Goal: Task Accomplishment & Management: Use online tool/utility

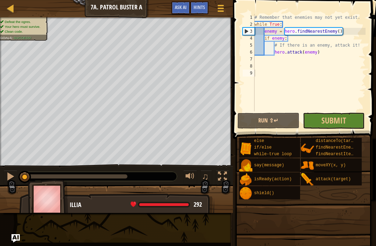
click at [197, 11] on div "Hints" at bounding box center [199, 7] width 18 height 13
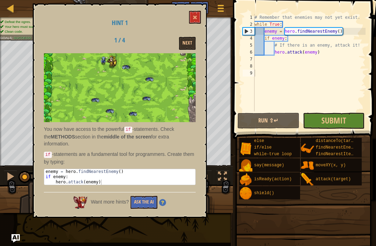
click at [188, 12] on div "Hint 1 1 / 4 Next You now have access to the powerful if -statements. Check the…" at bounding box center [120, 110] width 174 height 215
click at [182, 33] on div "Hint 1 1 / 4 Next You now have access to the powerful if -statements. Check the…" at bounding box center [120, 110] width 174 height 215
click at [196, 33] on div "Hint 1 1 / 4 Next You now have access to the powerful if -statements. Check the…" at bounding box center [120, 110] width 174 height 215
click at [190, 39] on button "Next" at bounding box center [187, 43] width 17 height 13
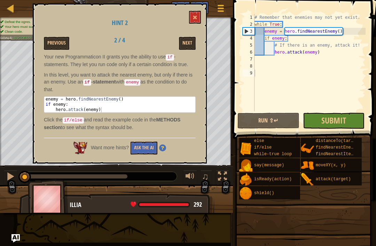
click at [189, 46] on button "Next" at bounding box center [187, 43] width 17 height 13
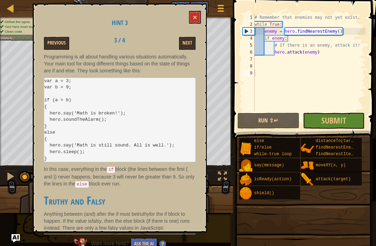
click at [186, 37] on button "Next" at bounding box center [187, 43] width 17 height 13
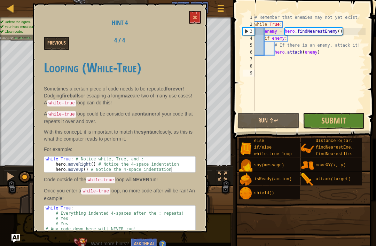
click at [194, 12] on button at bounding box center [195, 17] width 12 height 13
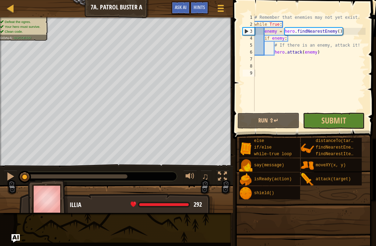
click at [343, 125] on span "Submit" at bounding box center [334, 120] width 25 height 11
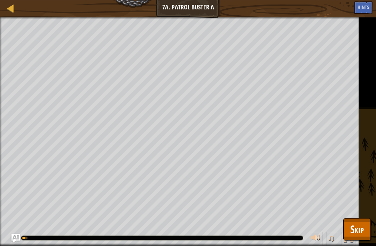
click at [357, 230] on span "Skip" at bounding box center [357, 229] width 14 height 14
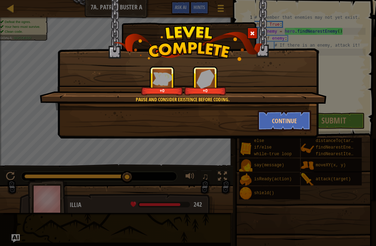
click at [299, 118] on button "Continue" at bounding box center [285, 120] width 54 height 21
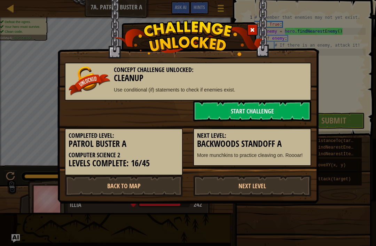
click at [296, 115] on link "Start Challenge" at bounding box center [252, 111] width 118 height 21
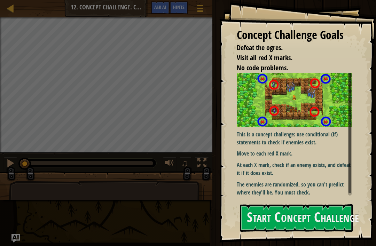
click at [321, 201] on div "Concept Challenge Goals Defeat the ogres. Visit all red X marks. No code proble…" at bounding box center [297, 121] width 157 height 243
click at [330, 224] on button "Start Concept Challenge" at bounding box center [296, 218] width 113 height 28
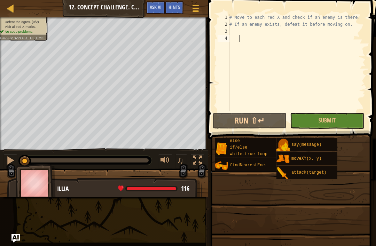
click at [8, 6] on div at bounding box center [10, 8] width 9 height 9
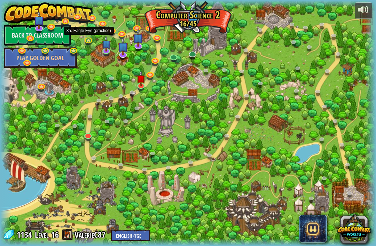
click at [88, 40] on link at bounding box center [89, 41] width 14 height 10
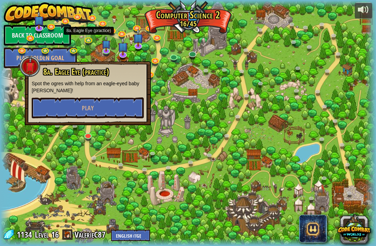
click at [78, 56] on div at bounding box center [188, 123] width 376 height 246
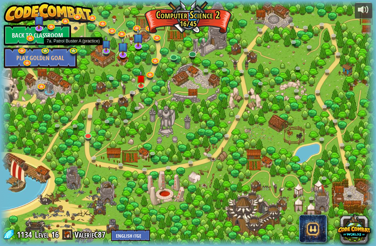
click at [75, 52] on link at bounding box center [74, 51] width 14 height 10
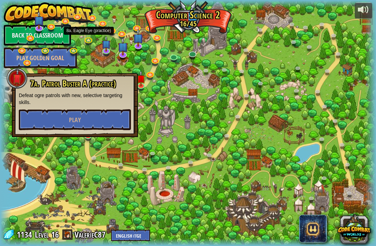
click at [88, 37] on link at bounding box center [89, 41] width 14 height 10
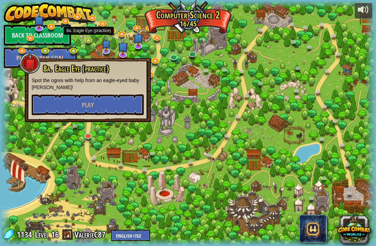
click at [68, 106] on button "Play" at bounding box center [88, 104] width 112 height 21
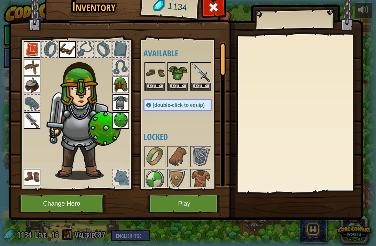
click at [201, 208] on button "Play" at bounding box center [184, 203] width 73 height 19
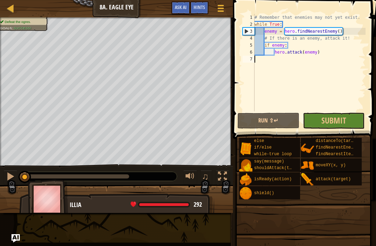
click at [344, 126] on span "Submit" at bounding box center [334, 120] width 25 height 11
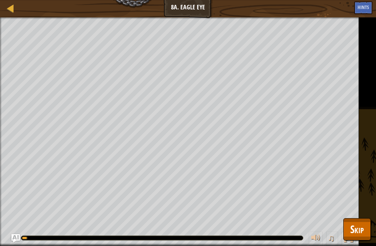
click at [350, 231] on span "Skip" at bounding box center [357, 229] width 14 height 14
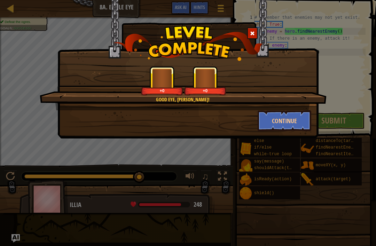
click at [291, 128] on button "Continue" at bounding box center [285, 120] width 54 height 21
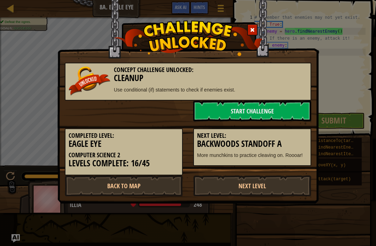
click at [295, 129] on div "Next Level: Backwoods Standoff A More munchkins to practice cleaving on. Roooar!" at bounding box center [252, 148] width 118 height 38
click at [276, 188] on link "Next Level" at bounding box center [252, 186] width 118 height 21
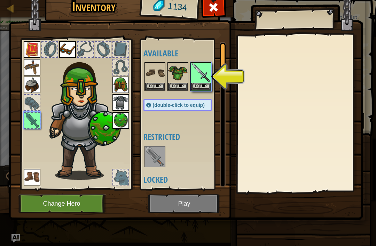
click at [202, 80] on img at bounding box center [201, 73] width 20 height 20
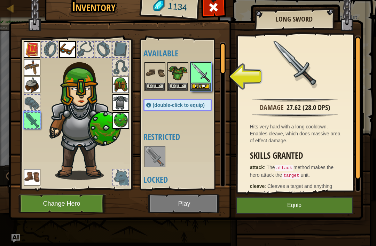
click at [202, 87] on button "Equip" at bounding box center [201, 86] width 20 height 7
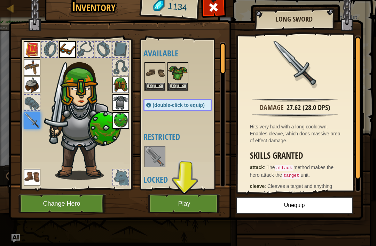
click at [209, 201] on button "Play" at bounding box center [184, 203] width 73 height 19
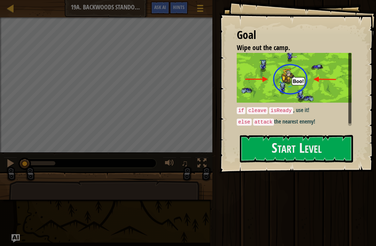
click at [298, 159] on button "Start Level" at bounding box center [296, 149] width 113 height 28
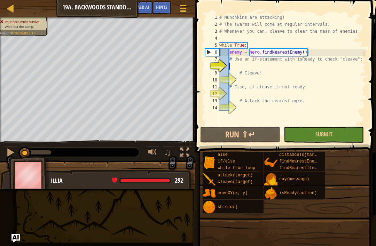
click at [150, 7] on button "Ask AI" at bounding box center [143, 7] width 19 height 13
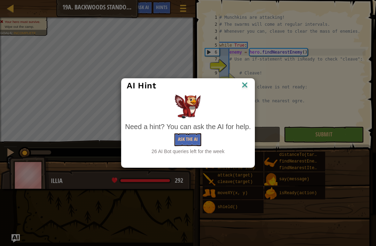
click at [189, 140] on button "Ask the AI" at bounding box center [188, 139] width 27 height 13
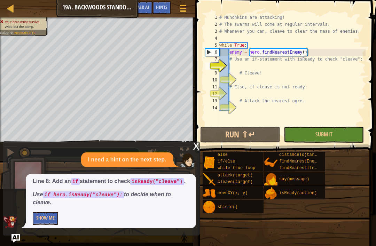
click at [43, 223] on button "Show Me" at bounding box center [45, 218] width 25 height 13
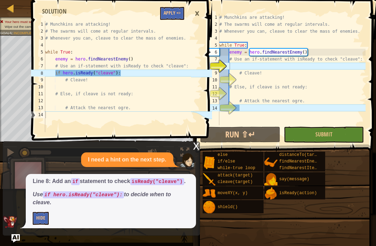
click at [173, 12] on button "Apply =>" at bounding box center [172, 13] width 24 height 13
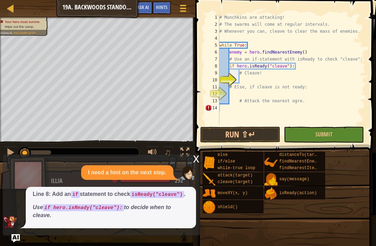
click at [20, 234] on div "x I need a hint on the next step. Line 8: Add an if statement to check isReady(…" at bounding box center [101, 195] width 197 height 81
click at [18, 237] on img "Ask AI" at bounding box center [15, 238] width 8 height 8
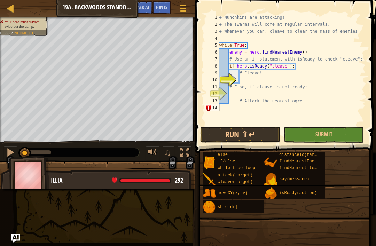
click at [21, 224] on div "Map Computer Science 2 19a. Backwoods Standoff A Game Menu Done Hints Ask AI 1 …" at bounding box center [188, 123] width 376 height 246
click at [167, 6] on span "Hints" at bounding box center [161, 7] width 11 height 7
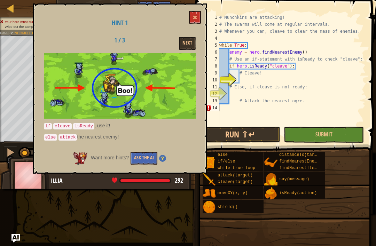
click at [187, 20] on h1 "Hint 1" at bounding box center [120, 23] width 152 height 7
click at [200, 11] on button at bounding box center [195, 17] width 12 height 13
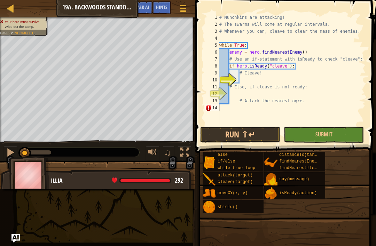
click at [147, 7] on span "Ask AI" at bounding box center [143, 7] width 12 height 7
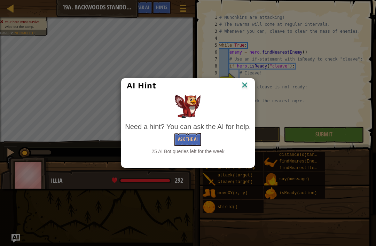
click at [180, 139] on button "Ask the AI" at bounding box center [188, 139] width 27 height 13
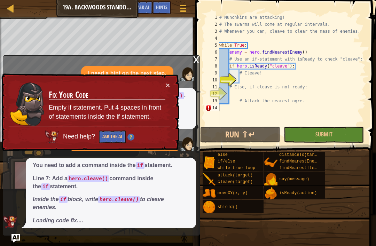
click at [175, 78] on div "× Fix Your Code Empty if statement. Put 4 spaces in front of statements inside …" at bounding box center [89, 113] width 179 height 78
click at [171, 76] on div "× Fix Your Code Empty if statement. Put 4 spaces in front of statements inside …" at bounding box center [89, 113] width 179 height 78
click at [169, 82] on button "×" at bounding box center [168, 85] width 4 height 7
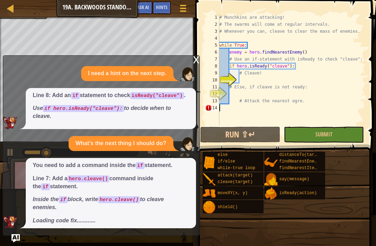
click at [47, 157] on div "I need a hint on the next step. Line 8: Add an if statement to check isReady("c…" at bounding box center [99, 147] width 193 height 162
click at [52, 188] on p "Line 7: Add a hero.cleave() command inside the if statement." at bounding box center [111, 183] width 156 height 16
click at [49, 188] on p "Line 7: Add a hero.cleave() command inside the if statement." at bounding box center [111, 183] width 156 height 16
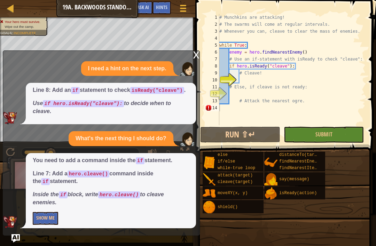
click at [40, 219] on button "Show Me" at bounding box center [45, 218] width 25 height 13
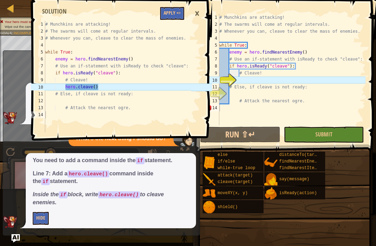
click at [164, 13] on button "Apply =>" at bounding box center [172, 13] width 24 height 13
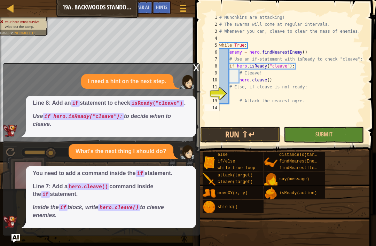
click at [264, 136] on button "Run ⇧↵" at bounding box center [240, 135] width 80 height 16
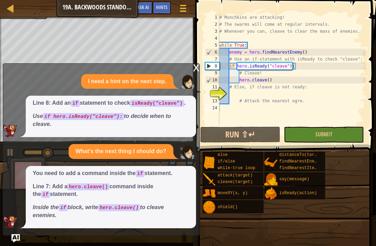
click at [144, 7] on span "Ask AI" at bounding box center [143, 7] width 12 height 7
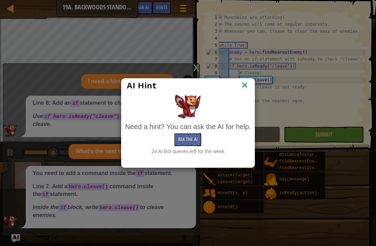
click at [196, 136] on button "Ask the AI" at bounding box center [188, 139] width 27 height 13
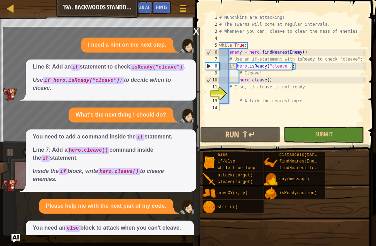
scroll to position [63, 0]
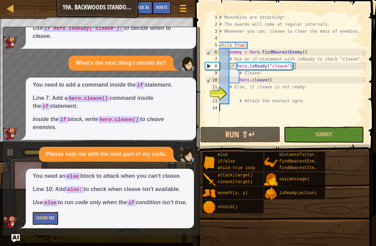
click at [37, 229] on div "x I need a hint on the next step. Line 8: Add an if statement to check isReady(…" at bounding box center [101, 131] width 197 height 209
click at [51, 222] on button "Show Me" at bounding box center [45, 218] width 25 height 13
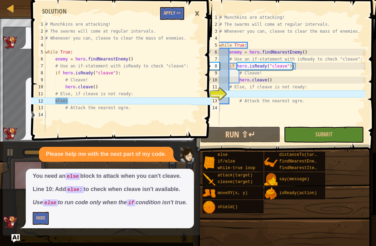
click at [175, 19] on button "Apply =>" at bounding box center [172, 13] width 24 height 13
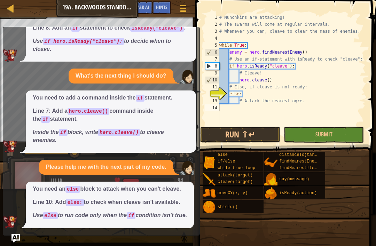
scroll to position [50, 0]
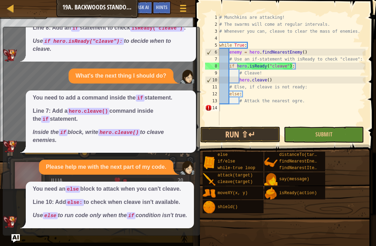
click at [137, 7] on button "Ask AI" at bounding box center [143, 7] width 19 height 13
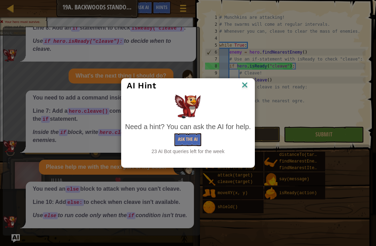
click at [197, 155] on div "23 AI Bot queries left for the week" at bounding box center [188, 151] width 126 height 7
click at [190, 141] on button "Ask the AI" at bounding box center [188, 139] width 27 height 13
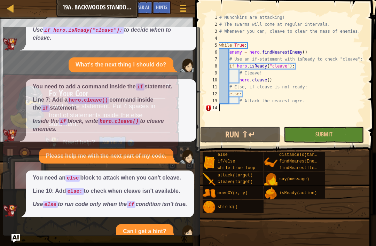
scroll to position [72, 0]
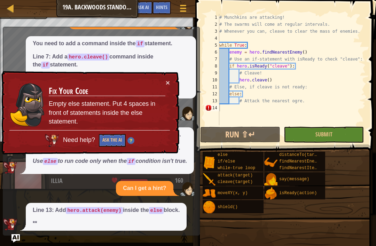
click at [169, 85] on button "×" at bounding box center [168, 83] width 5 height 7
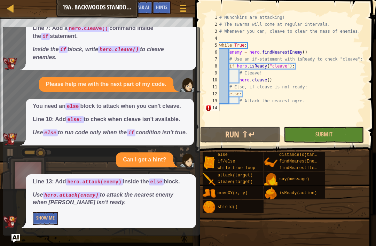
scroll to position [132, 0]
click at [41, 224] on button "Show Me" at bounding box center [45, 218] width 25 height 13
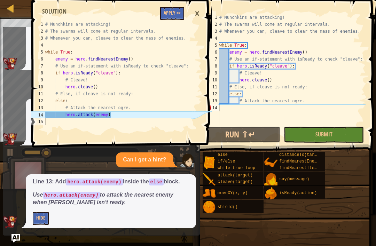
click at [169, 15] on button "Apply =>" at bounding box center [172, 13] width 24 height 13
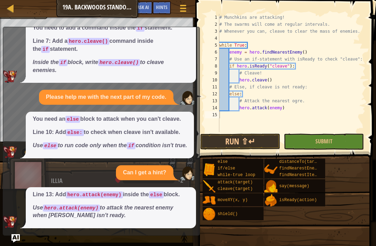
click at [236, 144] on button "Run ⇧↵" at bounding box center [240, 142] width 80 height 16
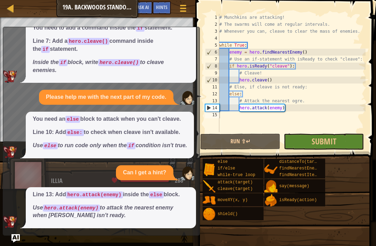
click at [254, 144] on button "Run ⇧↵" at bounding box center [240, 142] width 80 height 16
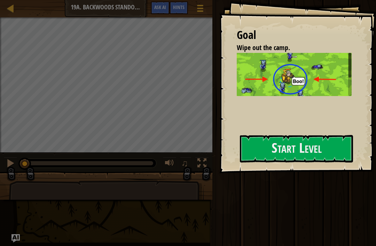
click at [311, 144] on button "Start Level" at bounding box center [296, 149] width 113 height 28
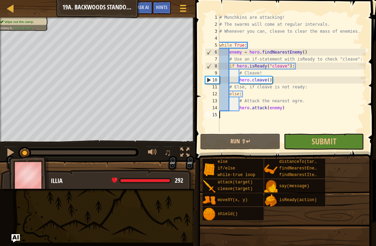
click at [149, 8] on button "Ask AI" at bounding box center [143, 7] width 19 height 13
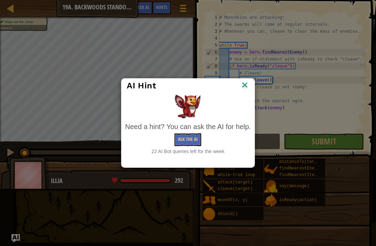
click at [190, 138] on button "Ask the AI" at bounding box center [188, 139] width 27 height 13
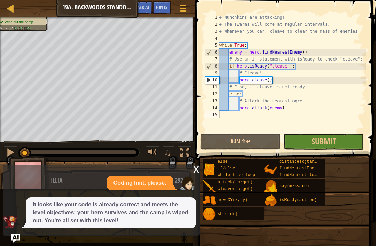
click at [325, 141] on span "Submit" at bounding box center [324, 141] width 25 height 11
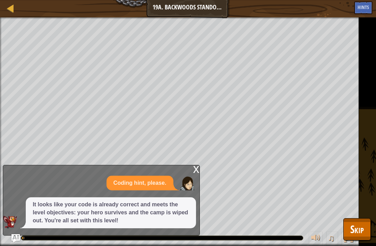
click at [357, 223] on span "Skip" at bounding box center [357, 229] width 14 height 14
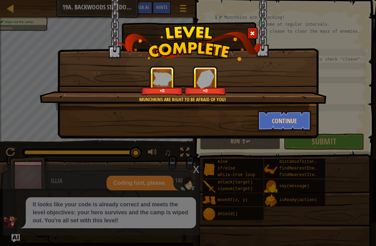
click at [297, 125] on button "Continue" at bounding box center [285, 120] width 54 height 21
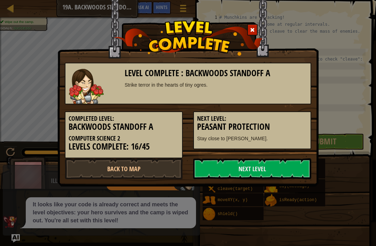
click at [283, 168] on link "Next Level" at bounding box center [252, 169] width 118 height 21
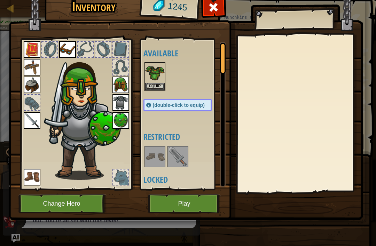
click at [159, 88] on button "Equip" at bounding box center [155, 86] width 20 height 7
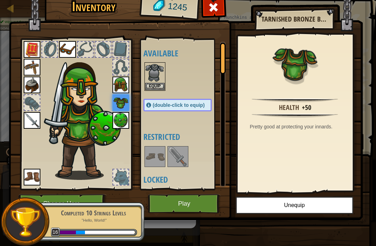
click at [191, 204] on button "Play" at bounding box center [184, 203] width 73 height 19
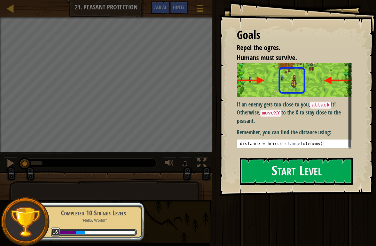
click at [339, 170] on button "Start Level" at bounding box center [296, 172] width 113 height 28
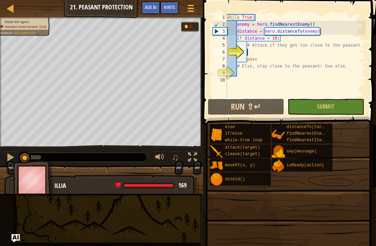
click at [152, 9] on span "Ask AI" at bounding box center [151, 7] width 12 height 7
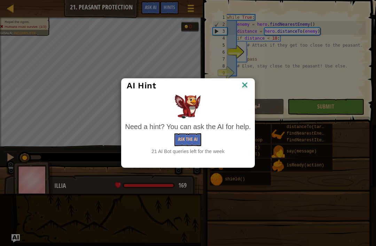
click at [183, 143] on button "Ask the AI" at bounding box center [188, 139] width 27 height 13
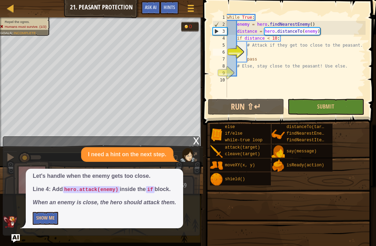
click at [37, 221] on button "Show Me" at bounding box center [45, 218] width 25 height 13
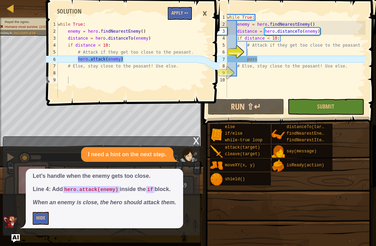
click at [187, 9] on button "Apply =>" at bounding box center [180, 13] width 24 height 13
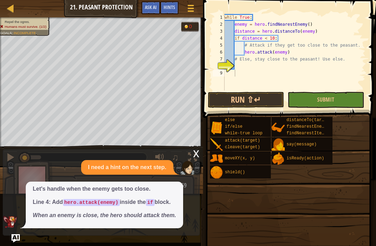
click at [273, 99] on button "Run ⇧↵" at bounding box center [246, 100] width 76 height 16
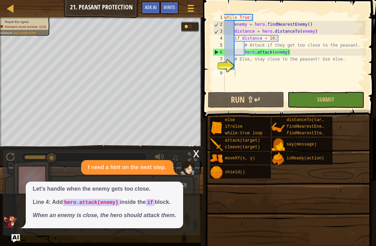
click at [155, 7] on span "Ask AI" at bounding box center [151, 7] width 12 height 7
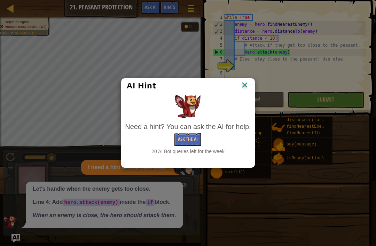
click at [181, 137] on button "Ask the AI" at bounding box center [188, 139] width 27 height 13
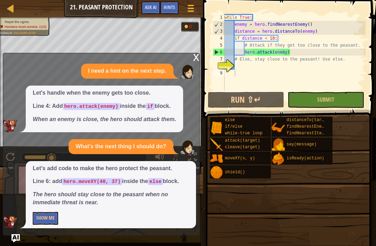
click at [36, 219] on button "Show Me" at bounding box center [45, 218] width 25 height 13
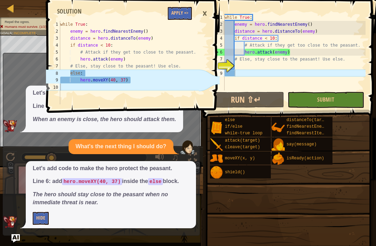
click at [176, 16] on button "Apply =>" at bounding box center [180, 13] width 24 height 13
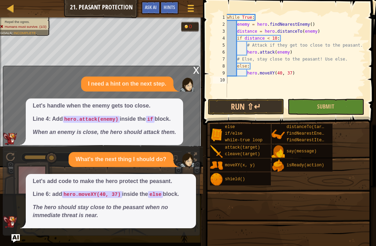
click at [334, 101] on button "Submit" at bounding box center [326, 107] width 76 height 16
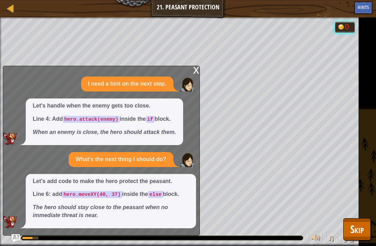
click at [358, 229] on span "Skip" at bounding box center [357, 229] width 14 height 14
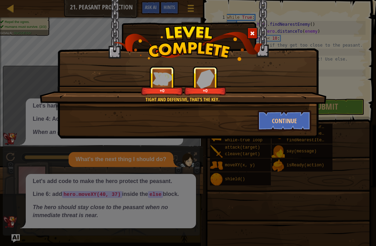
click at [292, 126] on button "Continue" at bounding box center [285, 120] width 54 height 21
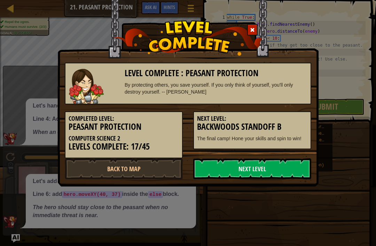
click at [286, 169] on link "Next Level" at bounding box center [252, 169] width 118 height 21
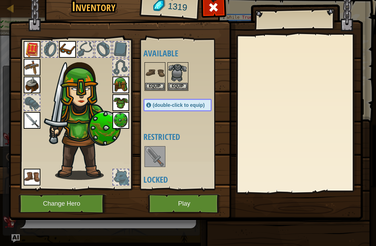
click at [178, 87] on button "Equip" at bounding box center [178, 86] width 20 height 7
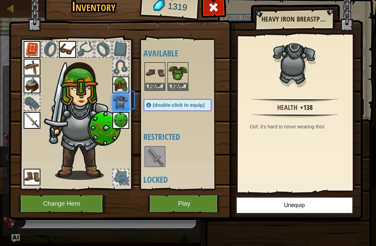
click at [152, 82] on img at bounding box center [155, 73] width 20 height 20
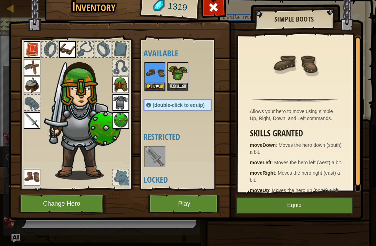
click at [152, 85] on button "Equip" at bounding box center [155, 86] width 20 height 7
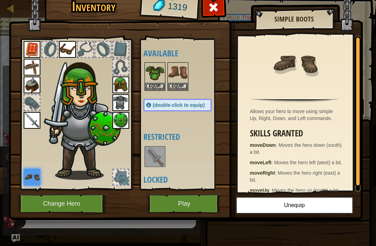
click at [190, 207] on button "Play" at bounding box center [184, 203] width 73 height 19
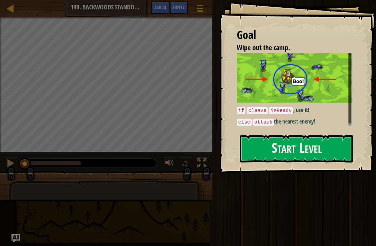
click at [334, 138] on button "Start Level" at bounding box center [296, 149] width 113 height 28
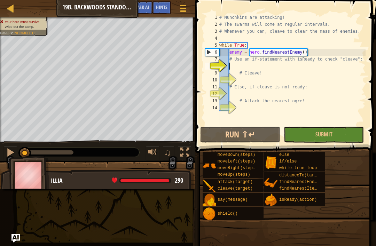
click at [146, 6] on span "Ask AI" at bounding box center [143, 7] width 12 height 7
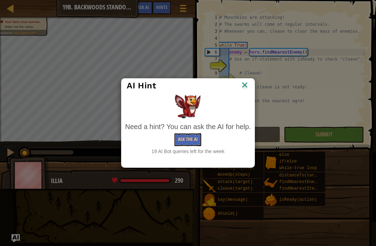
click at [180, 136] on button "Ask the AI" at bounding box center [188, 139] width 27 height 13
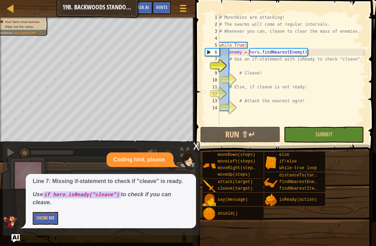
click at [37, 215] on button "Show Me" at bounding box center [45, 218] width 25 height 13
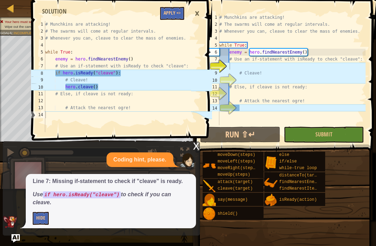
click at [173, 19] on button "Apply =>" at bounding box center [172, 13] width 24 height 13
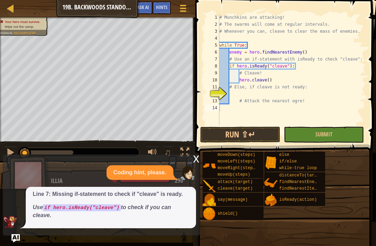
click at [142, 12] on button "Ask AI" at bounding box center [143, 7] width 19 height 13
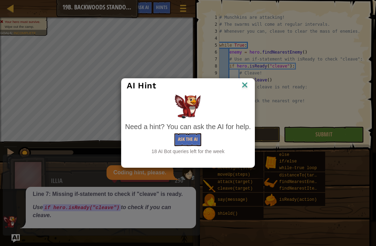
click at [175, 142] on button "Ask the AI" at bounding box center [188, 139] width 27 height 13
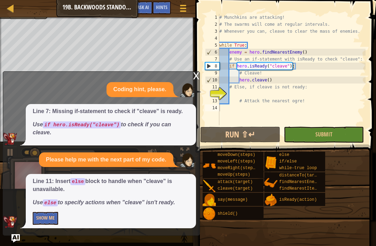
click at [45, 214] on button "Show Me" at bounding box center [45, 218] width 25 height 13
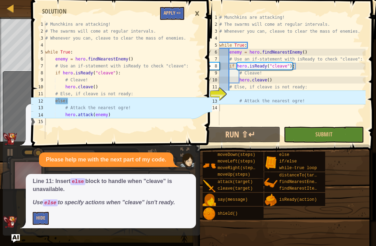
click at [179, 16] on button "Apply =>" at bounding box center [172, 13] width 24 height 13
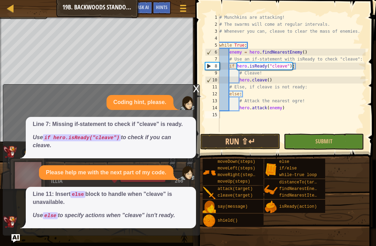
click at [266, 143] on button "Run ⇧↵" at bounding box center [240, 142] width 80 height 16
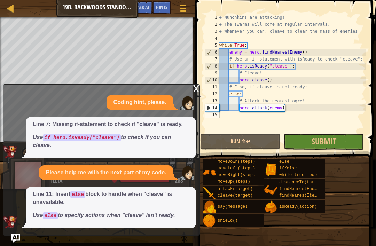
click at [260, 143] on button "Run ⇧↵" at bounding box center [240, 142] width 80 height 16
click at [339, 139] on button "Submit" at bounding box center [324, 142] width 80 height 16
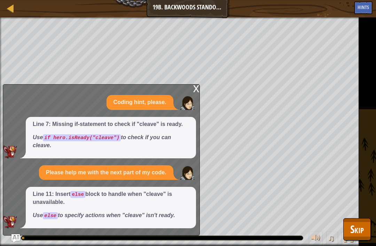
click at [343, 230] on button "Skip" at bounding box center [357, 229] width 28 height 22
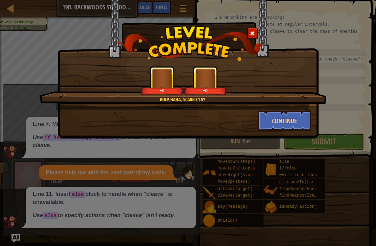
click at [286, 117] on button "Continue" at bounding box center [285, 120] width 54 height 21
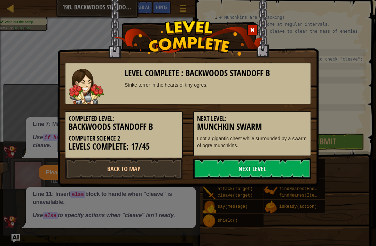
click at [292, 170] on link "Next Level" at bounding box center [252, 169] width 118 height 21
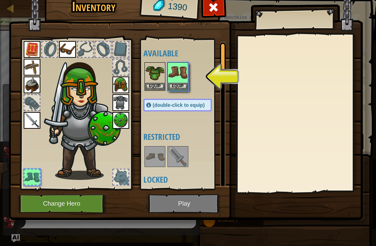
click at [174, 81] on img at bounding box center [178, 73] width 20 height 20
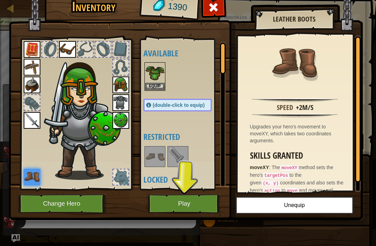
click at [149, 84] on button "Equip" at bounding box center [155, 86] width 20 height 7
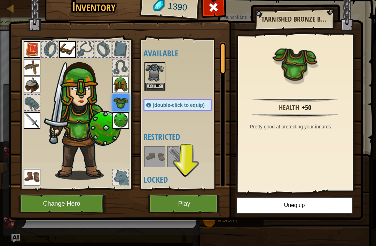
click at [187, 200] on button "Play" at bounding box center [184, 203] width 73 height 19
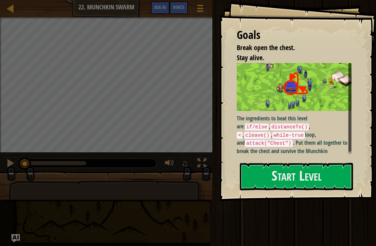
click at [323, 163] on button "Start Level" at bounding box center [296, 177] width 113 height 28
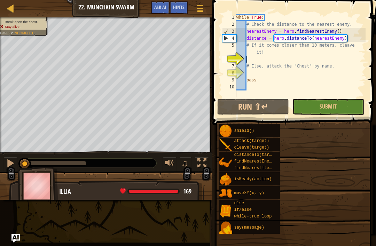
click at [14, 4] on div at bounding box center [10, 8] width 9 height 9
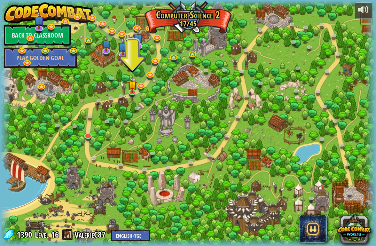
click at [109, 44] on img at bounding box center [106, 44] width 9 height 16
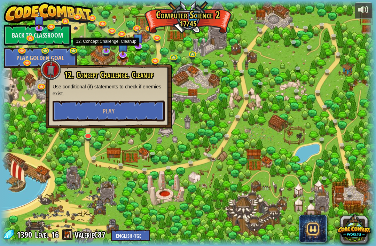
click at [125, 54] on img at bounding box center [123, 47] width 10 height 18
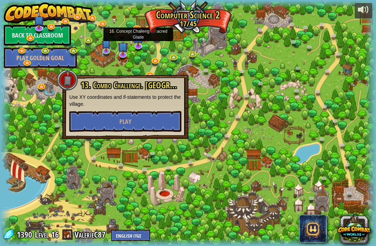
click at [143, 39] on img at bounding box center [138, 38] width 10 height 18
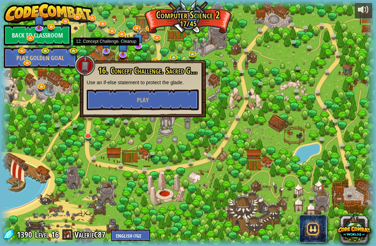
click at [106, 51] on img at bounding box center [106, 44] width 9 height 16
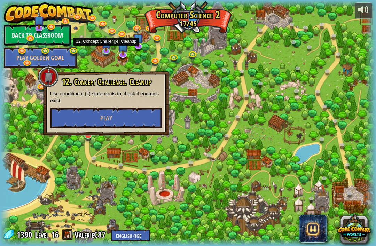
click at [89, 118] on button "Play" at bounding box center [106, 118] width 112 height 21
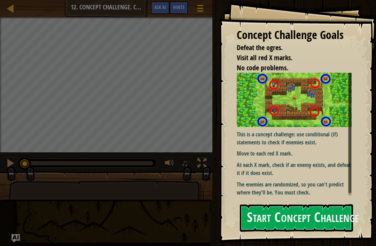
click at [344, 204] on button "Start Concept Challenge" at bounding box center [296, 218] width 113 height 28
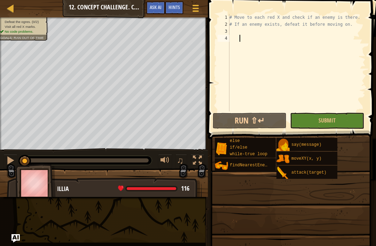
click at [12, 11] on div at bounding box center [10, 8] width 9 height 9
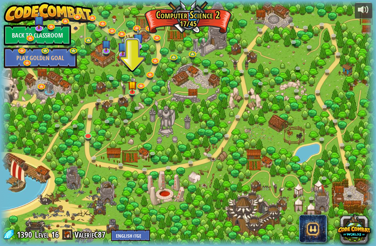
click at [33, 20] on img at bounding box center [48, 12] width 89 height 21
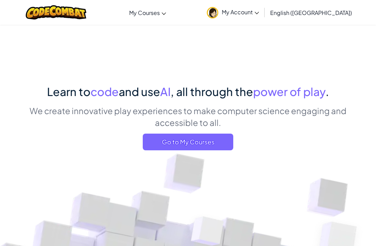
click at [224, 147] on span "Go to My Courses" at bounding box center [188, 142] width 91 height 17
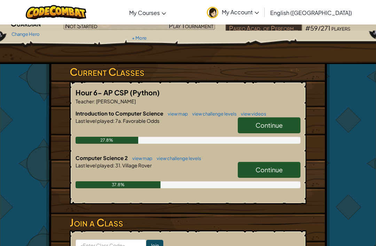
scroll to position [80, 0]
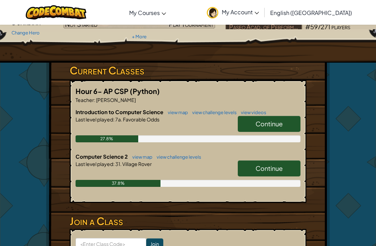
click at [253, 173] on link "Continue" at bounding box center [269, 169] width 63 height 16
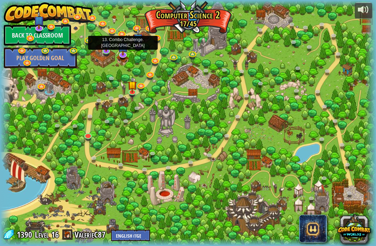
click at [124, 51] on img at bounding box center [123, 47] width 10 height 18
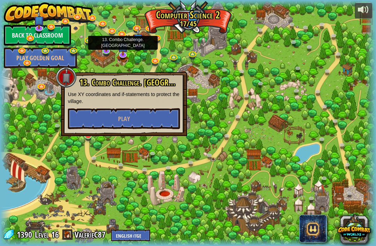
click at [163, 119] on button "Play" at bounding box center [124, 118] width 112 height 21
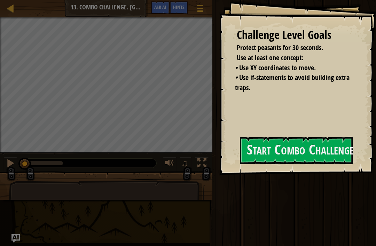
click at [317, 157] on button "Start Combo Challenge" at bounding box center [296, 151] width 113 height 28
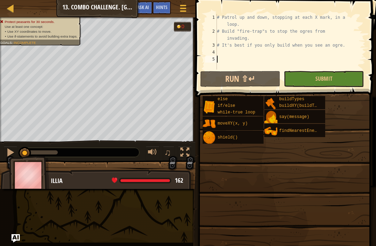
click at [344, 83] on button "Submit" at bounding box center [324, 79] width 80 height 16
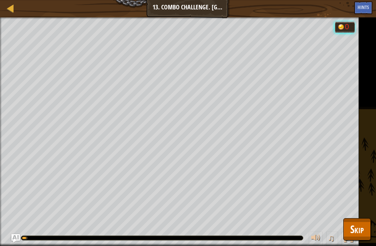
click at [362, 232] on span "Skip" at bounding box center [357, 229] width 14 height 14
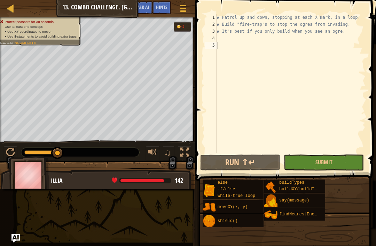
click at [6, 12] on div at bounding box center [10, 8] width 9 height 9
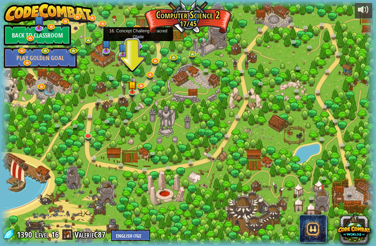
click at [137, 45] on img at bounding box center [138, 38] width 10 height 18
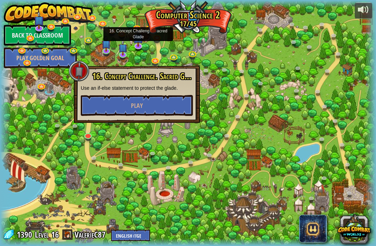
click at [162, 111] on button "Play" at bounding box center [137, 105] width 112 height 21
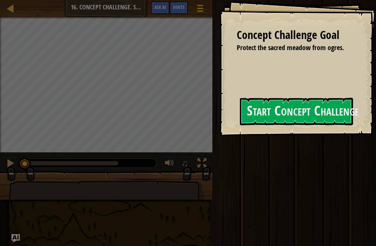
click at [299, 113] on button "Start Concept Challenge" at bounding box center [296, 112] width 113 height 28
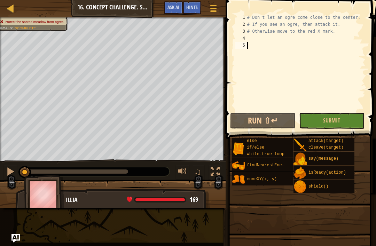
click at [169, 7] on span "Ask AI" at bounding box center [174, 7] width 12 height 7
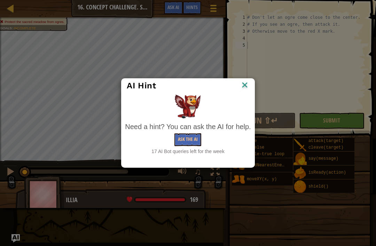
click at [187, 127] on div "Need a hint? You can ask the AI for help." at bounding box center [188, 127] width 126 height 10
click at [188, 145] on button "Ask the AI" at bounding box center [188, 139] width 27 height 13
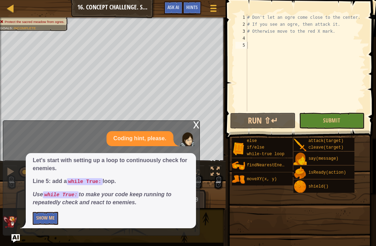
click at [41, 219] on button "Show Me" at bounding box center [45, 218] width 25 height 13
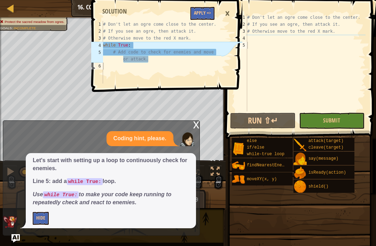
click at [200, 12] on button "Apply =>" at bounding box center [203, 13] width 24 height 13
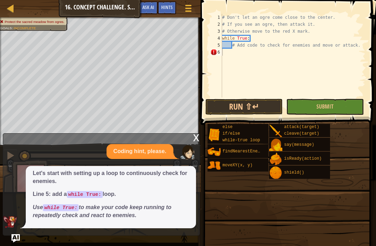
click at [151, 9] on span "Ask AI" at bounding box center [148, 7] width 12 height 7
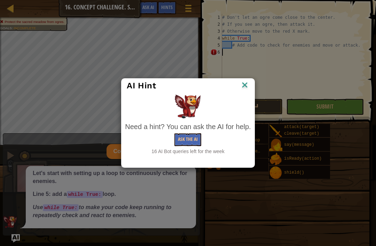
click at [188, 129] on div "Need a hint? You can ask the AI for help." at bounding box center [188, 127] width 126 height 10
click at [194, 134] on button "Ask the AI" at bounding box center [188, 139] width 27 height 13
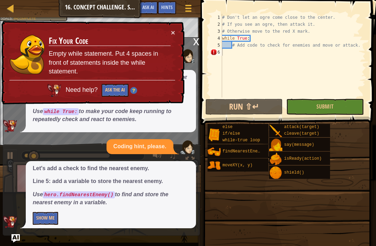
click at [43, 221] on button "Show Me" at bounding box center [45, 218] width 25 height 13
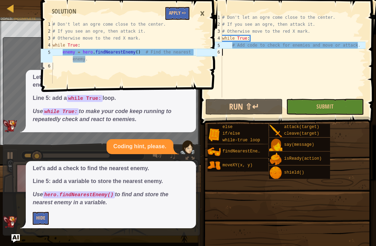
click at [177, 19] on button "Apply =>" at bounding box center [177, 13] width 24 height 13
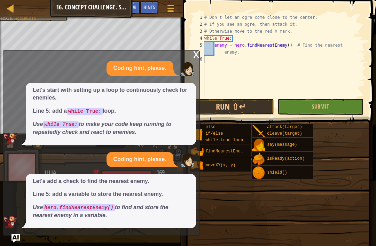
click at [268, 107] on button "Run ⇧↵" at bounding box center [231, 107] width 86 height 16
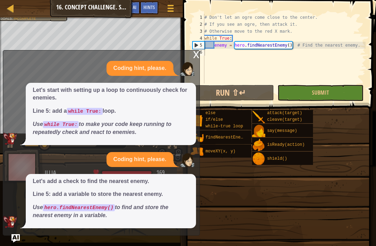
click at [133, 3] on button "Ask AI" at bounding box center [130, 7] width 19 height 13
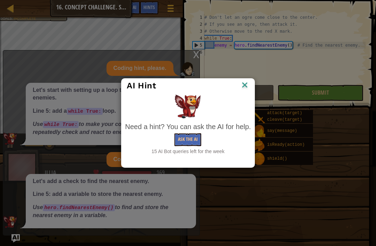
click at [180, 135] on button "Ask the AI" at bounding box center [188, 139] width 27 height 13
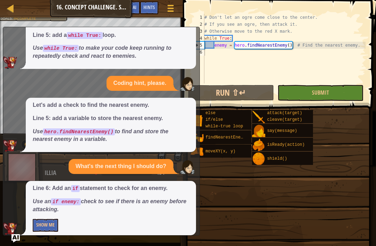
scroll to position [55, 0]
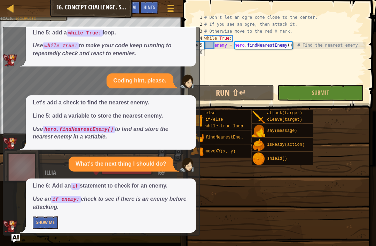
click at [46, 217] on button "Show Me" at bounding box center [45, 223] width 25 height 13
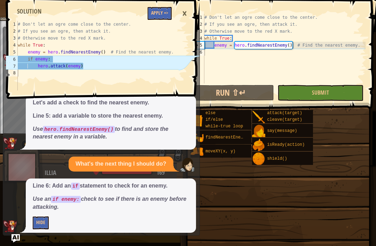
click at [154, 14] on button "Apply =>" at bounding box center [160, 13] width 24 height 13
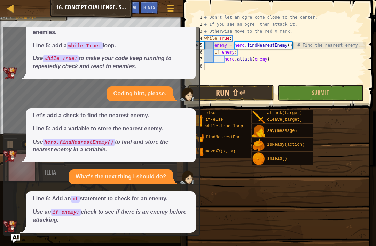
click at [258, 96] on button "Run ⇧↵" at bounding box center [231, 93] width 86 height 16
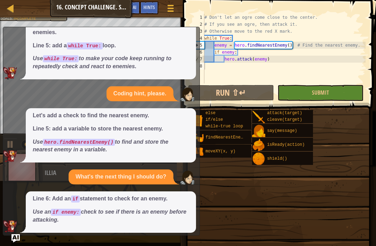
click at [130, 10] on span "Ask AI" at bounding box center [131, 7] width 12 height 7
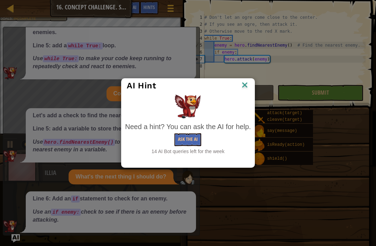
click at [186, 133] on button "Ask the AI" at bounding box center [188, 139] width 27 height 13
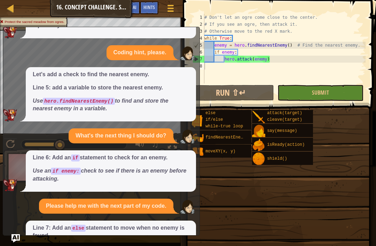
scroll to position [132, 0]
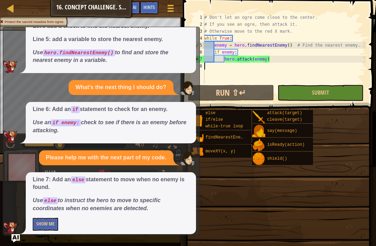
click at [33, 211] on div "Line 7: Add an else statement to move when no enemy is found. Use else to instr…" at bounding box center [111, 203] width 170 height 62
click at [47, 218] on button "Show Me" at bounding box center [45, 224] width 25 height 13
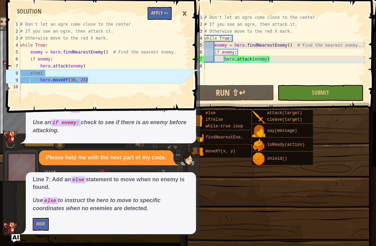
click at [157, 14] on button "Apply =>" at bounding box center [160, 13] width 24 height 13
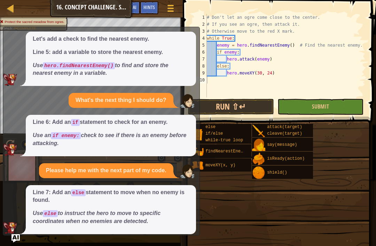
click at [260, 103] on button "Run ⇧↵" at bounding box center [231, 107] width 86 height 16
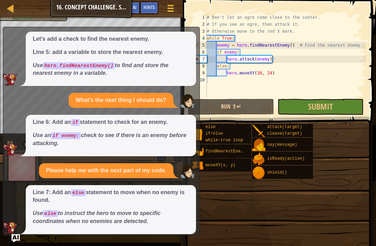
click at [291, 101] on button "Submit" at bounding box center [321, 107] width 86 height 16
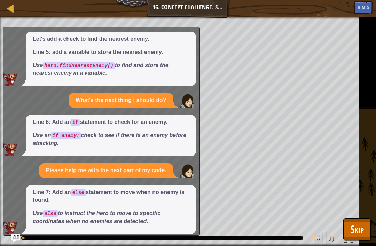
click at [347, 221] on button "Skip" at bounding box center [357, 229] width 28 height 22
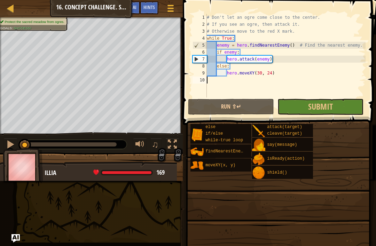
click at [337, 101] on button "Submit" at bounding box center [321, 107] width 86 height 16
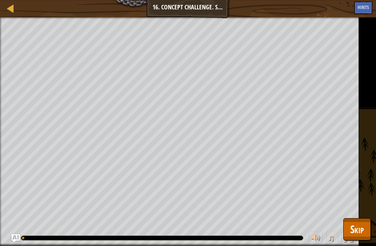
click at [361, 230] on span "Skip" at bounding box center [357, 229] width 14 height 14
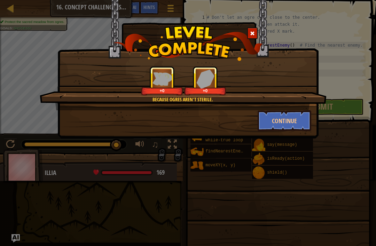
click at [287, 116] on button "Continue" at bounding box center [285, 120] width 54 height 21
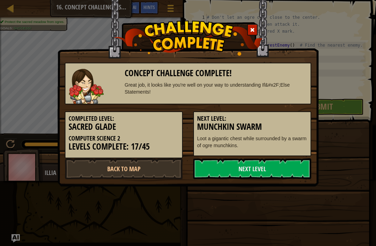
click at [277, 168] on link "Next Level" at bounding box center [252, 169] width 118 height 21
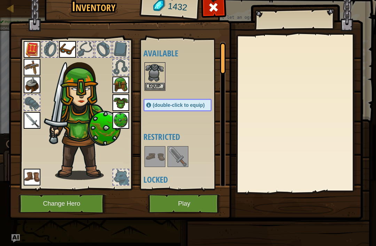
click at [199, 199] on button "Play" at bounding box center [184, 203] width 73 height 19
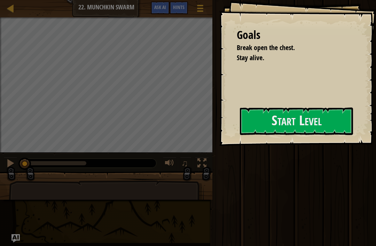
click at [303, 128] on button "Start Level" at bounding box center [296, 122] width 113 height 28
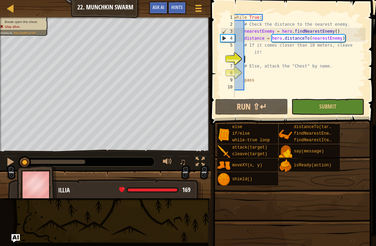
click at [10, 6] on div at bounding box center [10, 8] width 9 height 9
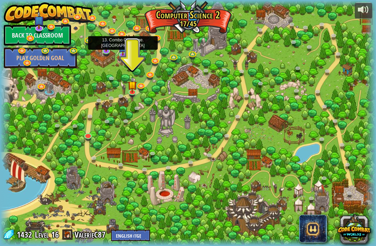
click at [122, 56] on link at bounding box center [124, 55] width 14 height 10
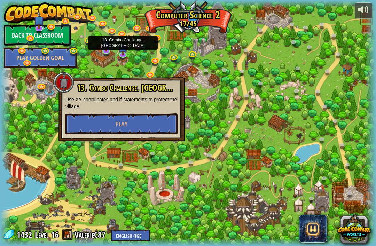
click at [153, 121] on button "Play" at bounding box center [121, 124] width 112 height 21
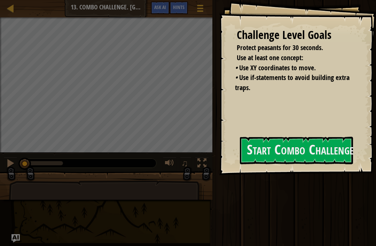
click at [297, 158] on button "Start Combo Challenge" at bounding box center [296, 151] width 113 height 28
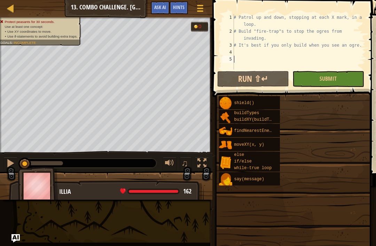
click at [157, 5] on span "Ask AI" at bounding box center [160, 7] width 12 height 7
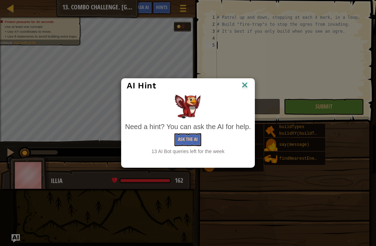
click at [185, 132] on div "Need a hint? You can ask the AI for help." at bounding box center [188, 127] width 126 height 10
click at [185, 138] on button "Ask the AI" at bounding box center [188, 139] width 27 height 13
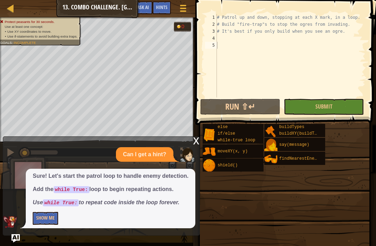
click at [47, 214] on button "Show Me" at bounding box center [45, 218] width 25 height 13
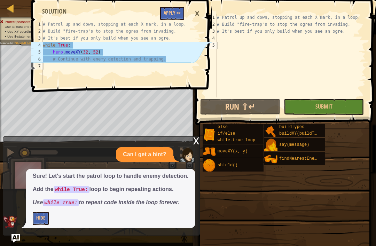
click at [172, 13] on button "Apply =>" at bounding box center [172, 13] width 24 height 13
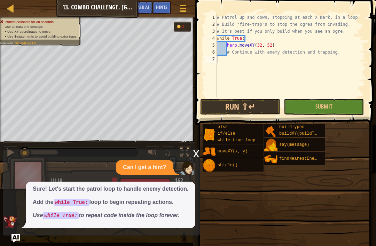
click at [142, 6] on span "Ask AI" at bounding box center [143, 7] width 12 height 7
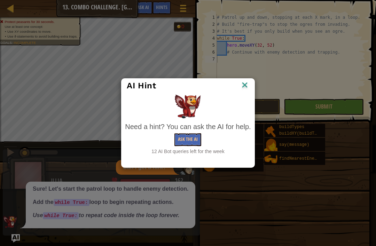
click at [186, 140] on button "Ask the AI" at bounding box center [188, 139] width 27 height 13
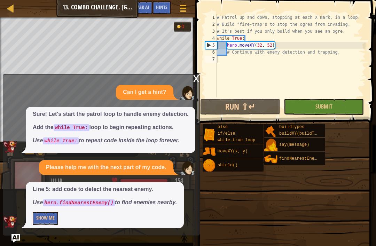
click at [46, 213] on button "Show Me" at bounding box center [45, 218] width 25 height 13
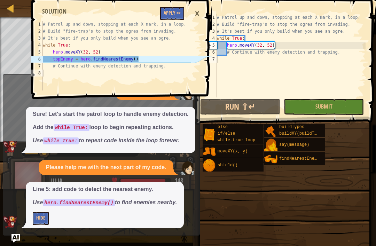
click at [174, 7] on button "Apply =>" at bounding box center [172, 13] width 24 height 13
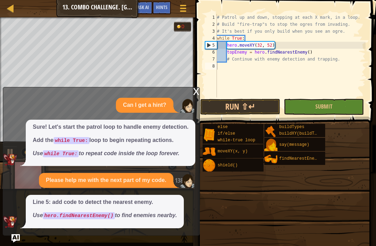
click at [244, 102] on button "Run ⇧↵" at bounding box center [240, 107] width 80 height 16
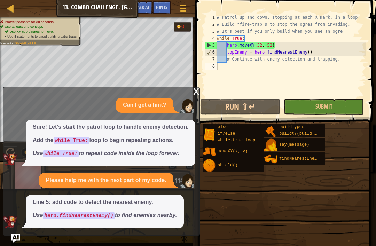
click at [144, 8] on span "Ask AI" at bounding box center [143, 7] width 12 height 7
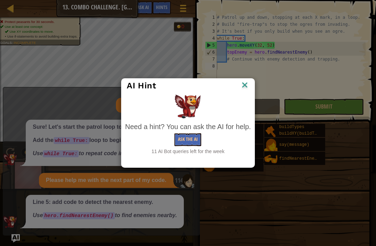
click at [191, 141] on button "Ask the AI" at bounding box center [188, 139] width 27 height 13
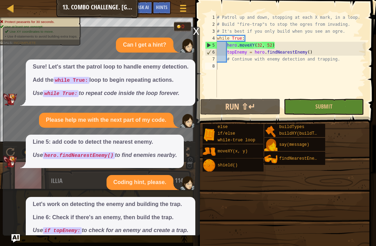
scroll to position [32, 0]
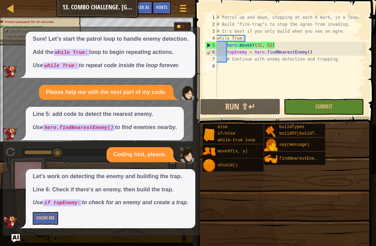
click at [49, 219] on button "Show Me" at bounding box center [45, 218] width 25 height 13
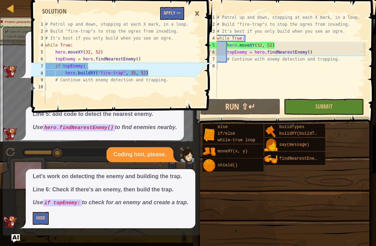
click at [169, 13] on button "Apply =>" at bounding box center [172, 13] width 24 height 13
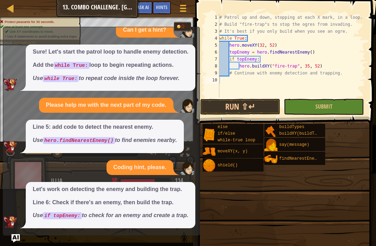
click at [264, 107] on button "Run ⇧↵" at bounding box center [240, 107] width 80 height 16
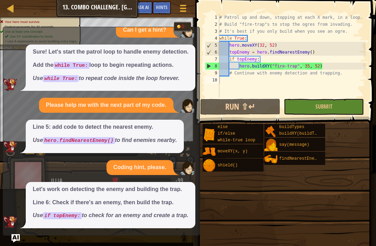
click at [143, 8] on span "Ask AI" at bounding box center [143, 7] width 12 height 7
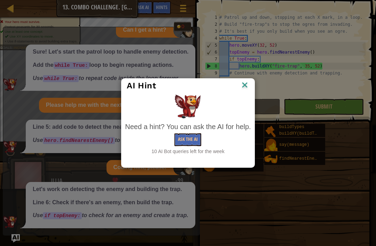
click at [193, 142] on button "Ask the AI" at bounding box center [188, 139] width 27 height 13
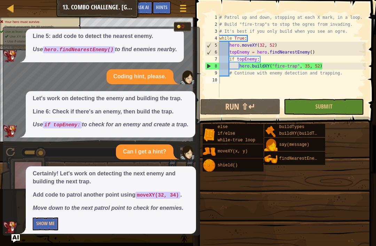
scroll to position [114, 0]
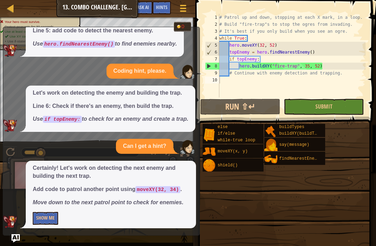
click at [50, 213] on button "Show Me" at bounding box center [45, 218] width 25 height 13
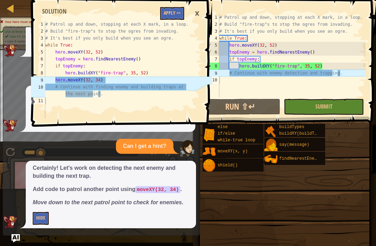
click at [173, 3] on span at bounding box center [123, 53] width 186 height 147
click at [169, 9] on button "Apply =>" at bounding box center [172, 13] width 24 height 13
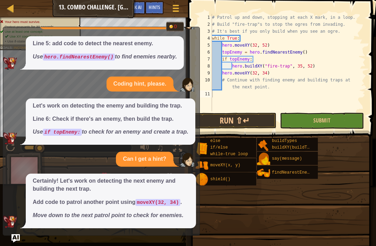
click at [258, 128] on button "Run ⇧↵" at bounding box center [235, 121] width 84 height 16
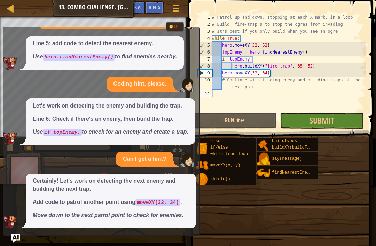
click at [350, 125] on button "Submit" at bounding box center [322, 121] width 84 height 16
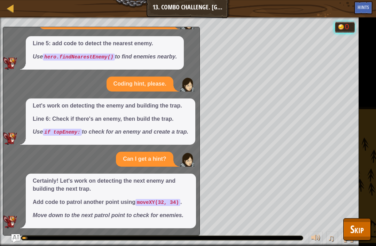
click at [351, 231] on span "Skip" at bounding box center [357, 229] width 14 height 14
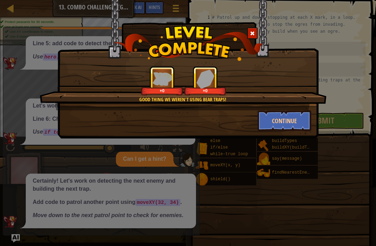
click at [301, 130] on button "Continue" at bounding box center [285, 120] width 54 height 21
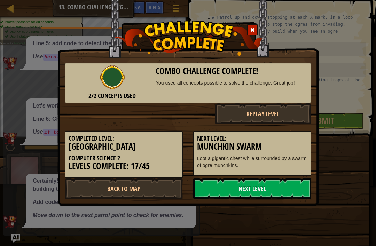
click at [290, 192] on link "Next Level" at bounding box center [252, 188] width 118 height 21
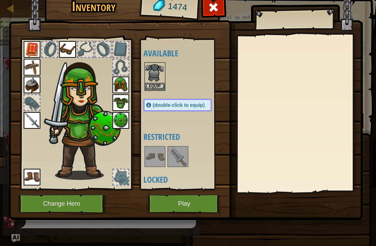
click at [194, 207] on button "Play" at bounding box center [184, 203] width 73 height 19
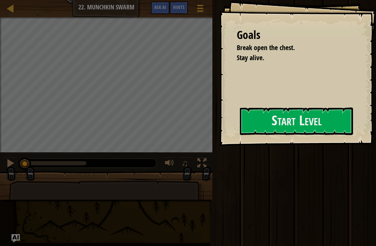
click at [318, 134] on button "Start Level" at bounding box center [296, 122] width 113 height 28
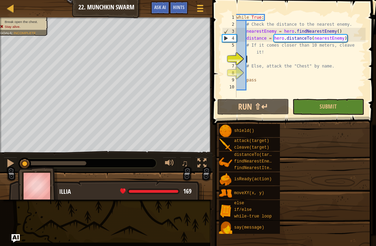
click at [11, 17] on div "Map Computer Science 2 22. Munchkin Swarm Game Menu Done Hints Ask AI" at bounding box center [106, 8] width 213 height 17
click at [7, 11] on div at bounding box center [10, 8] width 9 height 9
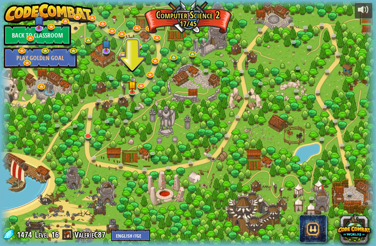
click at [105, 51] on img at bounding box center [106, 44] width 9 height 16
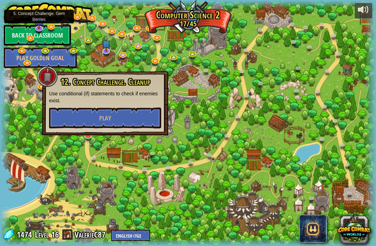
click at [34, 26] on img at bounding box center [39, 20] width 10 height 18
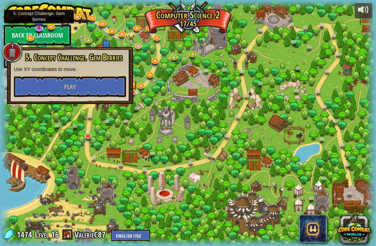
click at [59, 93] on button "Play" at bounding box center [70, 86] width 112 height 21
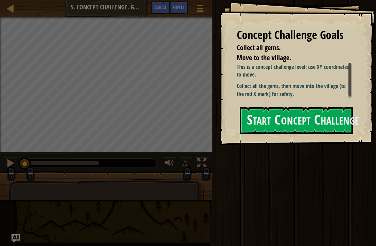
click at [340, 128] on button "Start Concept Challenge" at bounding box center [296, 121] width 113 height 28
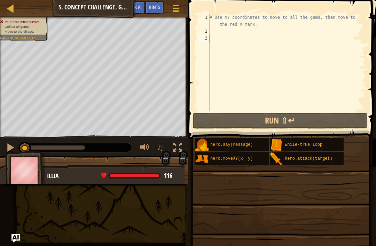
click at [312, 207] on span at bounding box center [281, 234] width 183 height 206
click at [226, 35] on div "# Use XY coordinates to move to all the gems, then move to the red X mark." at bounding box center [286, 73] width 157 height 118
type textarea "# Use XY coordinates to move to all the gems, then move to the red X mark."
click at [218, 28] on div "# Use XY coordinates to move to all the gems, then move to the red X mark." at bounding box center [286, 73] width 157 height 118
click at [215, 26] on div "# Use XY coordinates to move to all the gems, then move to the red X mark." at bounding box center [286, 73] width 157 height 118
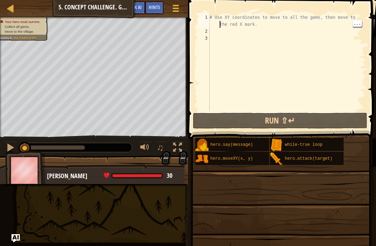
click at [207, 31] on div "2" at bounding box center [204, 31] width 12 height 7
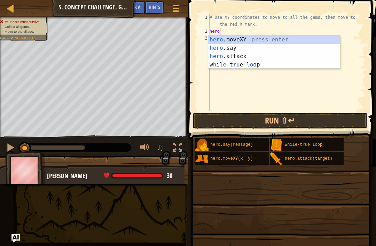
scroll to position [3, 0]
click at [281, 33] on div "# Use XY coordinates to move to all the gems, then move to the red X mark. hero" at bounding box center [286, 73] width 157 height 118
click at [283, 37] on div "her o.moveXY press enter her o.say press enter her o.attack press enter w h il …" at bounding box center [274, 61] width 132 height 50
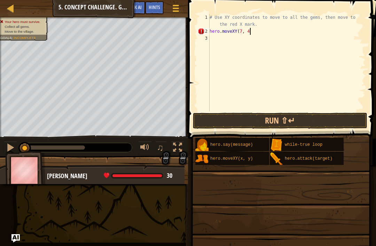
scroll to position [3, 3]
type textarea "hero.moveXY(7, 49)"
click at [352, 118] on button "Run ⇧↵" at bounding box center [280, 121] width 175 height 16
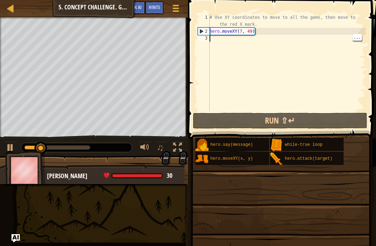
scroll to position [3, 0]
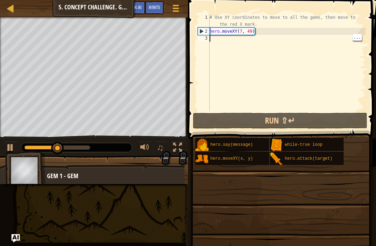
click at [228, 44] on div "# Use XY coordinates to move to all the gems, then move to the red X mark. hero…" at bounding box center [286, 73] width 157 height 118
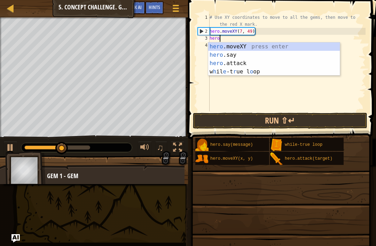
scroll to position [3, 0]
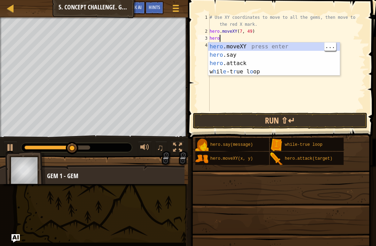
click at [283, 49] on div "hero .moveXY press enter hero .say press enter hero .attack press enter w h il …" at bounding box center [274, 68] width 132 height 50
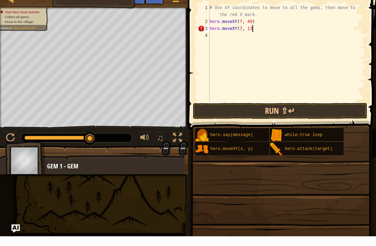
scroll to position [3, 3]
type textarea "hero.moveXY(7, 13)"
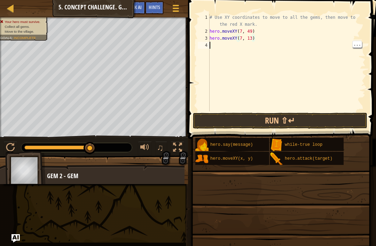
scroll to position [3, 0]
click at [221, 52] on div "# Use XY coordinates to move to all the gems, then move to the red X mark. hero…" at bounding box center [286, 73] width 157 height 118
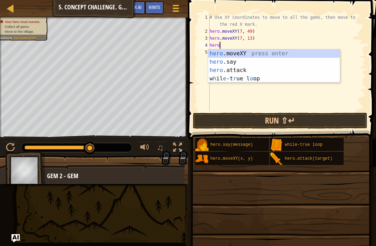
scroll to position [3, 0]
click at [273, 55] on div "hero .moveXY press enter hero .say press enter hero .attack press enter w h il …" at bounding box center [274, 74] width 132 height 50
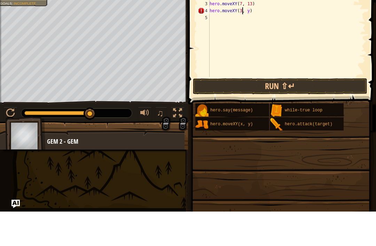
scroll to position [3, 3]
click at [253, 14] on div "# Use XY coordinates to move to all the gems, then move to the red X mark. hero…" at bounding box center [286, 73] width 157 height 118
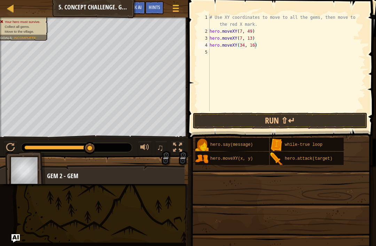
type textarea "hero.moveXY(34, 16)"
click at [337, 124] on button "Run ⇧↵" at bounding box center [280, 121] width 175 height 16
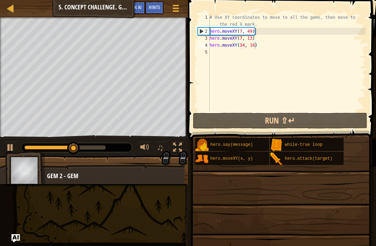
click at [9, 147] on div at bounding box center [10, 147] width 9 height 9
click at [240, 54] on div "# Use XY coordinates to move to all the gems, then move to the red X mark. hero…" at bounding box center [286, 73] width 157 height 118
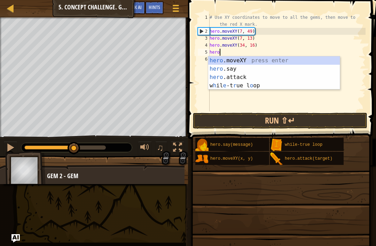
scroll to position [3, 0]
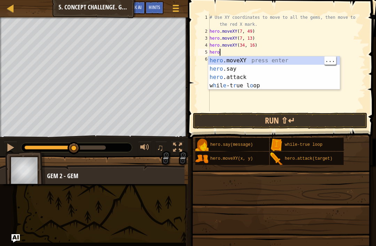
click at [284, 59] on div "hero .moveXY press enter hero .say press enter hero .attack press enter w h il …" at bounding box center [274, 81] width 132 height 50
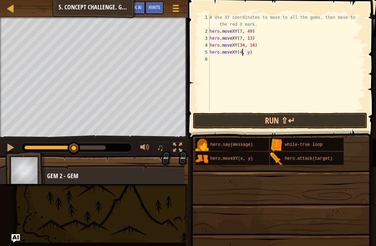
scroll to position [3, 3]
click at [253, 53] on div "# Use XY coordinates to move to all the gems, then move to the red X mark. hero…" at bounding box center [286, 73] width 157 height 118
type textarea "hero.moveXY(40, 55)"
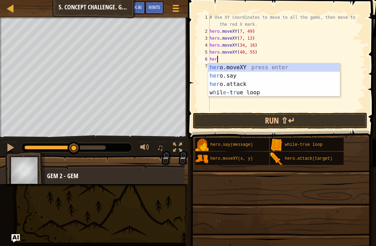
scroll to position [3, 0]
click at [272, 68] on div "hero .moveXY press enter hero .say press enter hero .attack press enter w h il …" at bounding box center [274, 88] width 132 height 50
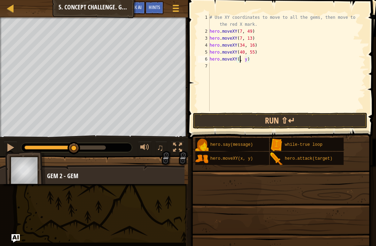
scroll to position [3, 3]
type textarea "hero.moveXY(50, 35)"
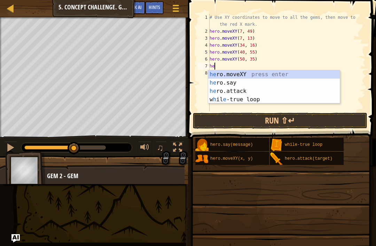
scroll to position [3, 0]
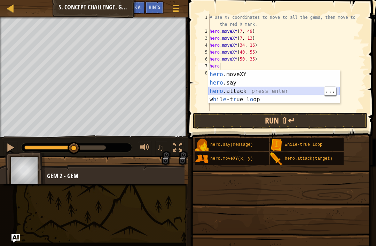
click at [247, 93] on div "hero .moveXY press enter hero .say press enter hero .attack press enter w h il …" at bounding box center [274, 95] width 132 height 50
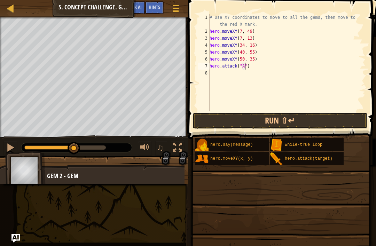
scroll to position [3, 3]
type textarea "hero.attack("Archer")"
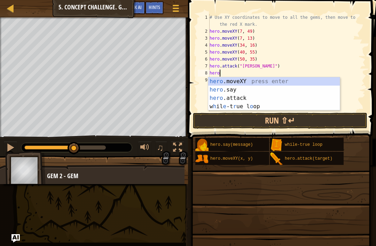
scroll to position [3, 0]
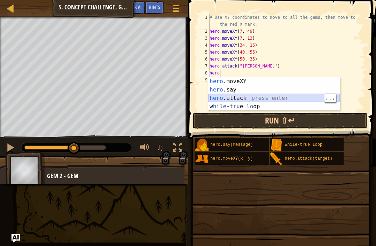
click at [253, 100] on div "hero .moveXY press enter hero .say press enter hero .attack press enter w h il …" at bounding box center [274, 102] width 132 height 50
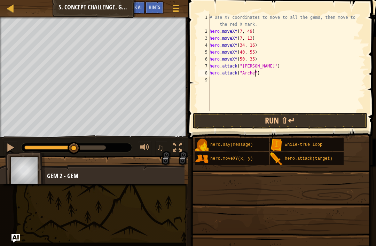
scroll to position [3, 4]
click at [340, 123] on button "Run ⇧↵" at bounding box center [280, 121] width 175 height 16
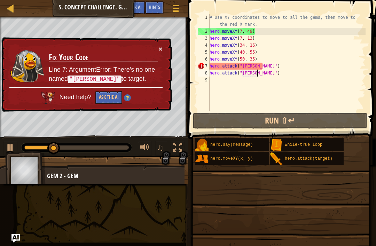
click at [167, 39] on div "× Fix Your Code Line 7: ArgumentError: There's no one named "Archer" to target.…" at bounding box center [86, 74] width 172 height 75
click at [159, 45] on button "×" at bounding box center [161, 48] width 4 height 7
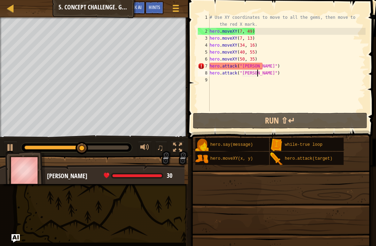
scroll to position [3, 3]
click at [255, 66] on div "# Use XY coordinates to move to all the gems, then move to the red X mark. hero…" at bounding box center [286, 73] width 157 height 118
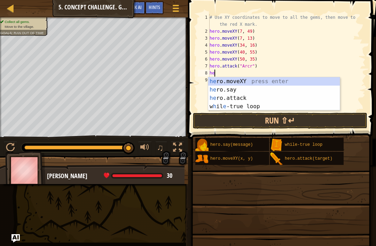
scroll to position [0, 0]
type textarea "h"
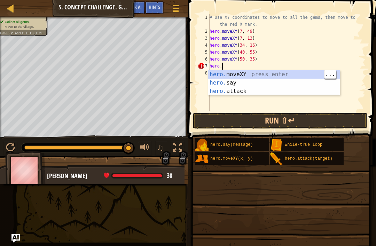
click at [275, 72] on div "hero. moveXY press enter hero. say press enter hero. attack press enter" at bounding box center [274, 91] width 132 height 42
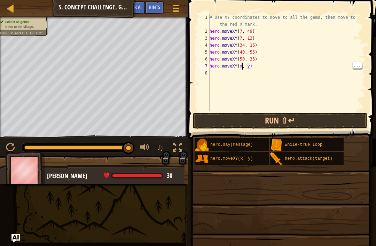
click at [242, 67] on div "# Use XY coordinates to move to all the gems, then move to the red X mark. hero…" at bounding box center [286, 73] width 157 height 118
type textarea "hero.moveXY(73, 34)"
click at [353, 114] on button "Run ⇧↵" at bounding box center [280, 121] width 175 height 16
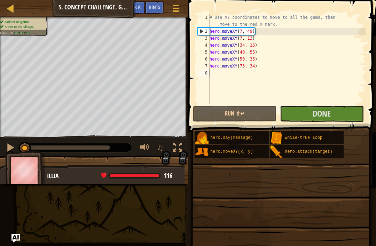
click at [328, 118] on span "Done" at bounding box center [322, 113] width 18 height 11
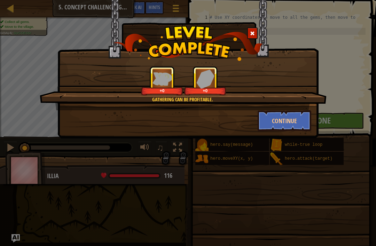
click at [294, 120] on button "Continue" at bounding box center [285, 120] width 54 height 21
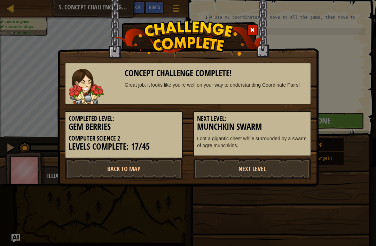
click at [161, 173] on link "Back to Map" at bounding box center [124, 169] width 118 height 21
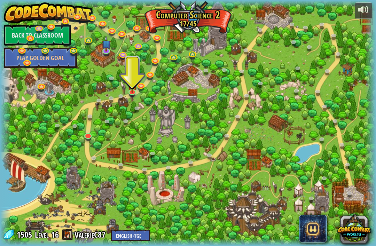
click at [100, 48] on div at bounding box center [188, 123] width 376 height 246
click at [105, 49] on img at bounding box center [106, 44] width 9 height 16
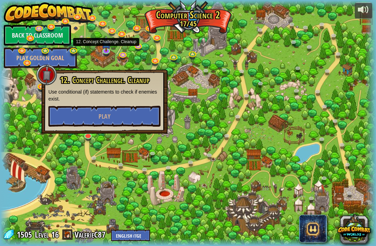
click at [89, 109] on button "Play" at bounding box center [104, 116] width 112 height 21
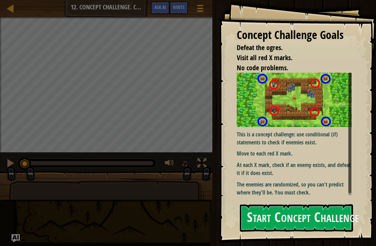
click at [329, 219] on button "Start Concept Challenge" at bounding box center [296, 218] width 113 height 28
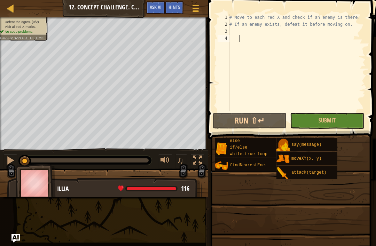
click at [159, 5] on span "Ask AI" at bounding box center [156, 7] width 12 height 7
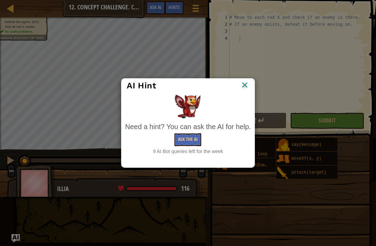
click at [191, 141] on button "Ask the AI" at bounding box center [188, 139] width 27 height 13
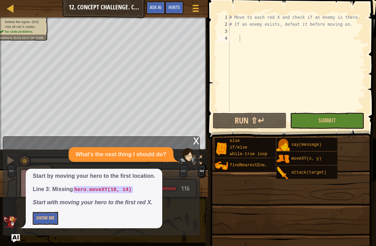
click at [45, 213] on button "Show Me" at bounding box center [45, 218] width 25 height 13
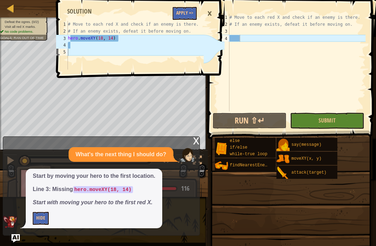
click at [190, 16] on button "Apply =>" at bounding box center [185, 13] width 24 height 13
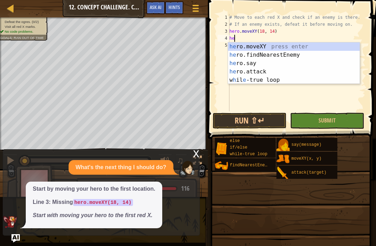
scroll to position [3, 0]
click at [299, 47] on div "hero .moveXY press enter hero .findNearestEnemy press enter hero .say press ent…" at bounding box center [294, 72] width 132 height 59
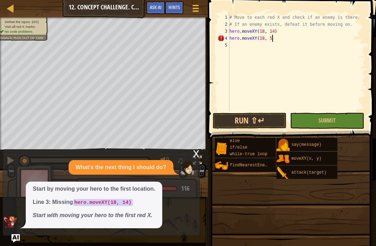
scroll to position [3, 3]
type textarea "hero.moveXY(18, 54)"
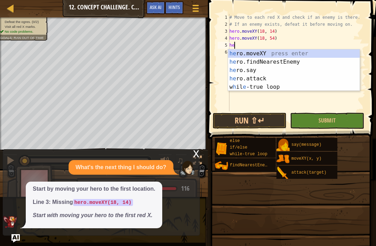
scroll to position [3, 0]
click at [297, 53] on div "her o.moveXY press enter her o.findNearestEnemy press enter her o.say press ent…" at bounding box center [294, 78] width 132 height 59
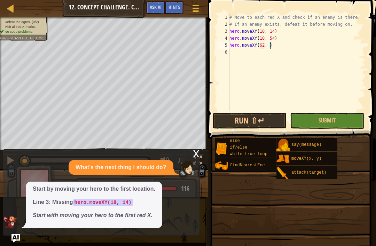
scroll to position [3, 3]
type textarea "hero.moveXY(62, 53)"
click at [244, 57] on div "# Move to each red X and check if an enemy is there. # If an enemy exists, defe…" at bounding box center [297, 69] width 138 height 111
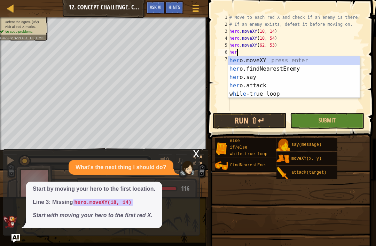
scroll to position [3, 0]
click at [315, 57] on div "hero .moveXY press enter hero .findNearestEnemy press enter hero .say press ent…" at bounding box center [294, 85] width 132 height 59
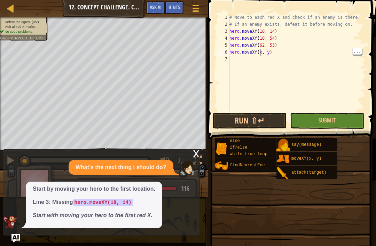
click at [261, 53] on div "# Move to each red X and check if an enemy is there. # If an enemy exists, defe…" at bounding box center [297, 69] width 138 height 111
click at [266, 54] on div "# Move to each red X and check if an enemy is there. # If an enemy exists, defe…" at bounding box center [297, 69] width 138 height 111
type textarea "hero.moveXY(63, y)"
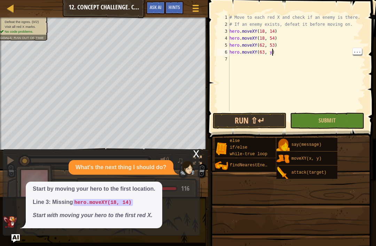
click at [273, 53] on div "# Move to each red X and check if an enemy is there. # If an enemy exists, defe…" at bounding box center [297, 69] width 138 height 111
type textarea "hero.moveXY(63, 15)"
click at [288, 42] on div "# Move to each red X and check if an enemy is there. # If an enemy exists, defe…" at bounding box center [297, 69] width 138 height 111
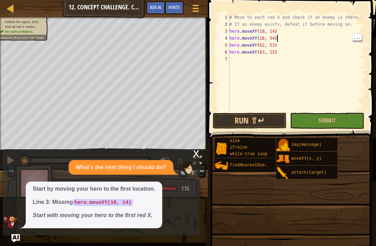
type textarea "hero.moveXY(62, 53)"
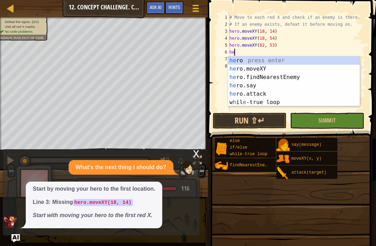
type textarea "hero"
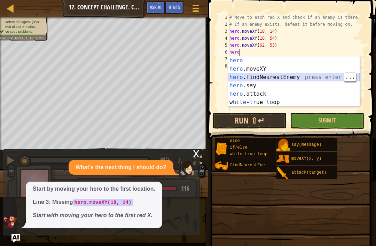
click at [287, 78] on div "hero press enter hero .moveXY press enter hero .findNearestEnemy press enter he…" at bounding box center [294, 89] width 132 height 67
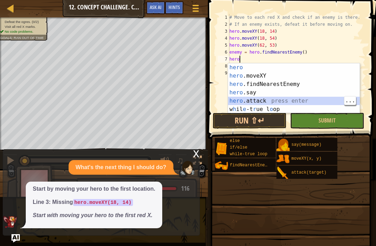
click at [274, 100] on div "hero press enter hero .moveXY press enter hero .findNearestEnemy press enter he…" at bounding box center [294, 96] width 132 height 67
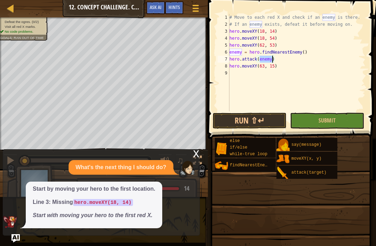
click at [196, 156] on div "x" at bounding box center [196, 153] width 6 height 7
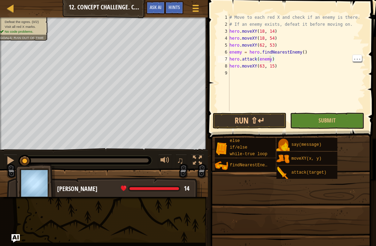
click at [270, 60] on div "# Move to each red X and check if an enemy is there. # If an enemy exists, defe…" at bounding box center [297, 69] width 138 height 111
click at [263, 126] on button "Run ⇧↵" at bounding box center [250, 121] width 74 height 16
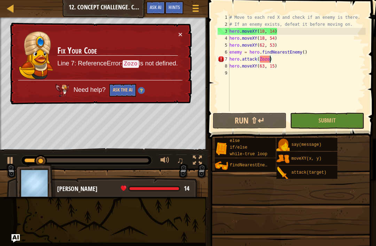
click at [178, 28] on div "× Fix Your Code Line 7: ReferenceError: Zozo is not defined. Need help? Ask the…" at bounding box center [100, 64] width 183 height 83
click at [180, 31] on button "×" at bounding box center [180, 34] width 4 height 7
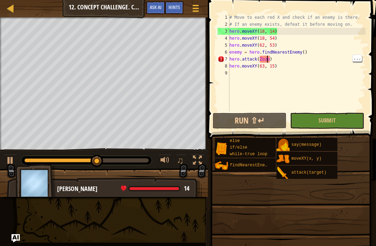
click at [268, 60] on div "# Move to each red X and check if an enemy is there. # If an enemy exists, defe…" at bounding box center [297, 69] width 138 height 111
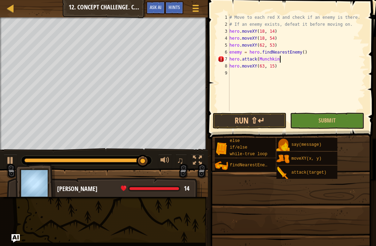
scroll to position [3, 4]
click at [265, 119] on button "Run ⇧↵" at bounding box center [250, 121] width 74 height 16
click at [271, 124] on button "Run ⇧↵" at bounding box center [250, 121] width 74 height 16
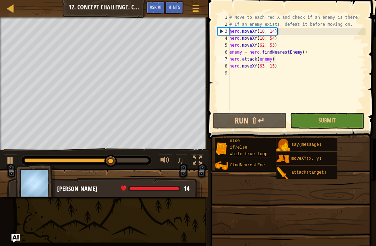
click at [268, 124] on button "Run ⇧↵" at bounding box center [250, 121] width 74 height 16
click at [14, 158] on div at bounding box center [10, 160] width 9 height 9
click at [286, 31] on div "# Move to each red X and check if an enemy is there. # If an enemy exists, defe…" at bounding box center [297, 69] width 138 height 111
click at [302, 31] on div "# Move to each red X and check if an enemy is there. # If an enemy exists, defe…" at bounding box center [297, 69] width 138 height 111
click at [301, 38] on div "# Move to each red X and check if an enemy is there. # If an enemy exists, defe…" at bounding box center [297, 69] width 138 height 111
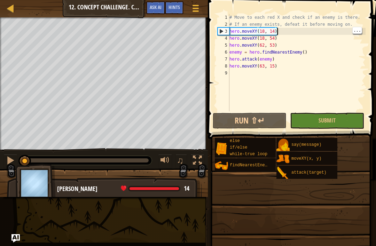
click at [288, 34] on div "# Move to each red X and check if an enemy is there. # If an enemy exists, defe…" at bounding box center [297, 69] width 138 height 111
click at [293, 34] on div "# Move to each red X and check if an enemy is there. # If an enemy exists, defe…" at bounding box center [297, 69] width 138 height 111
click at [282, 34] on div "# Move to each red X and check if an enemy is there. # If an enemy exists, defe…" at bounding box center [297, 69] width 138 height 111
type textarea "hero.moveXY(18, 14)"
click at [294, 32] on div "# Move to each red X and check if an enemy is there. # If an enemy exists, defe…" at bounding box center [297, 69] width 138 height 111
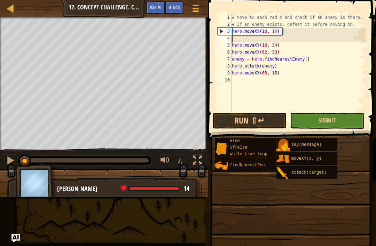
scroll to position [3, 0]
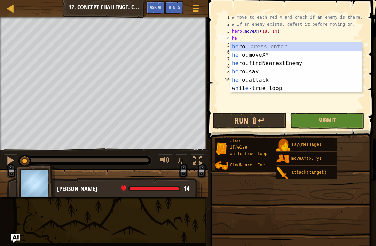
type textarea "hero"
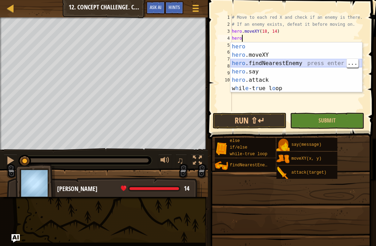
click at [286, 64] on div "hero press enter hero .moveXY press enter hero .findNearestEnemy press enter he…" at bounding box center [297, 76] width 132 height 67
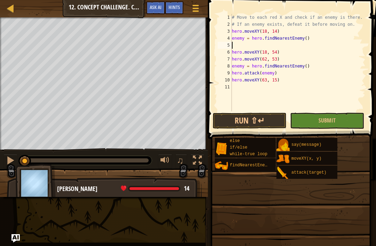
type textarea "e"
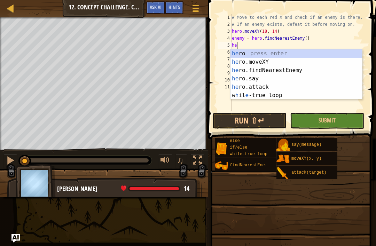
scroll to position [3, 0]
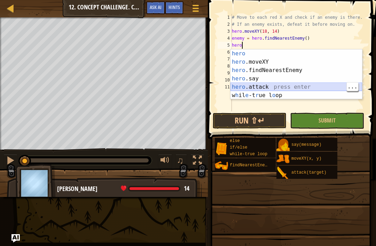
click at [268, 90] on div "hero press enter hero .moveXY press enter hero .findNearestEnemy press enter he…" at bounding box center [297, 82] width 132 height 67
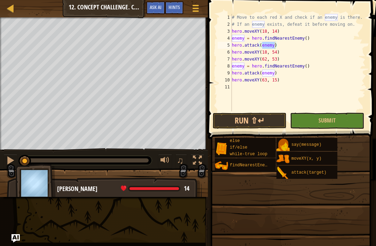
click at [272, 121] on button "Run ⇧↵" at bounding box center [250, 121] width 74 height 16
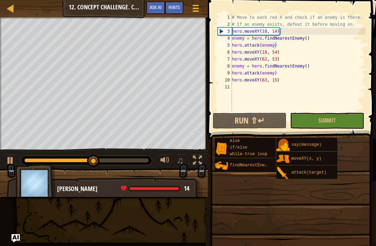
click at [9, 156] on div at bounding box center [10, 160] width 9 height 9
click at [289, 60] on div "# Move to each red X and check if an enemy is there. # If an enemy exists, defe…" at bounding box center [299, 69] width 136 height 111
click at [9, 161] on div at bounding box center [10, 160] width 9 height 9
click at [10, 157] on div at bounding box center [10, 160] width 9 height 9
type textarea "hero.moveXY(63, 15)"
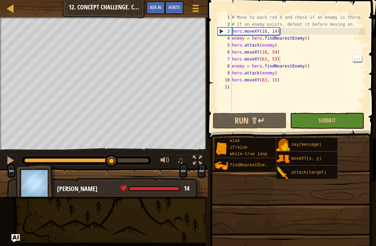
click at [291, 78] on div "# Move to each red X and check if an enemy is there. # If an enemy exists, defe…" at bounding box center [299, 69] width 136 height 111
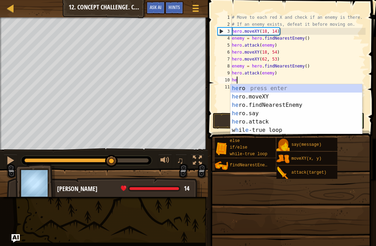
type textarea "h"
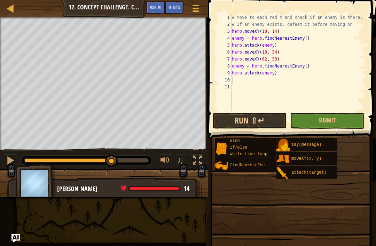
click at [269, 118] on button "Run ⇧↵" at bounding box center [250, 121] width 74 height 16
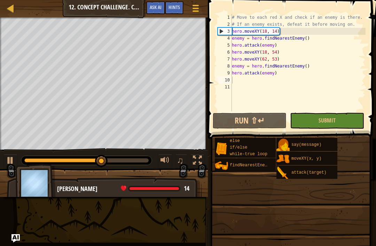
click at [267, 127] on button "Run ⇧↵" at bounding box center [250, 121] width 74 height 16
click at [16, 154] on button at bounding box center [10, 161] width 14 height 14
click at [263, 83] on div "# Move to each red X and check if an enemy is there. # If an enemy exists, defe…" at bounding box center [299, 69] width 136 height 111
click at [248, 79] on div "# Move to each red X and check if an enemy is there. # If an enemy exists, defe…" at bounding box center [299, 69] width 136 height 111
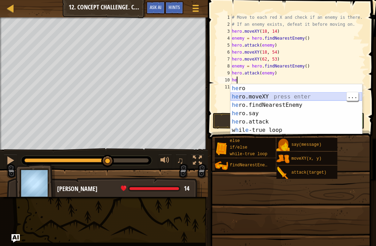
click at [291, 98] on div "he ro press enter he ro.moveXY press enter he ro.findNearestEnemy press enter h…" at bounding box center [297, 117] width 132 height 67
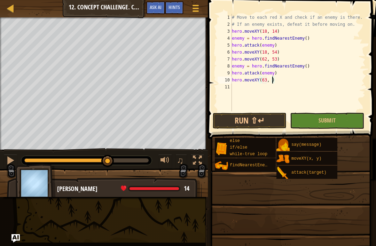
scroll to position [3, 3]
type textarea "hero.moveXY(63, 35)"
click at [283, 121] on button "Run ⇧↵" at bounding box center [250, 121] width 74 height 16
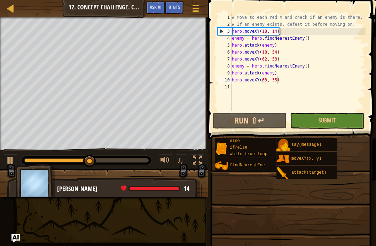
click at [11, 158] on div at bounding box center [10, 160] width 9 height 9
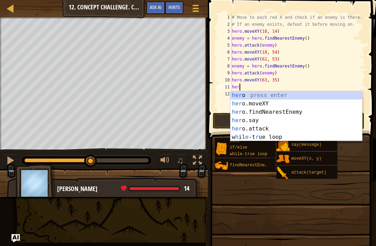
scroll to position [3, 0]
type textarea "h"
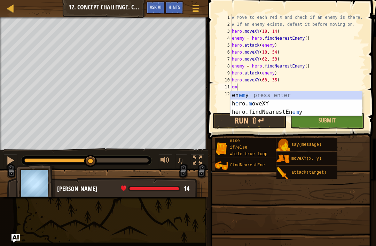
type textarea "e"
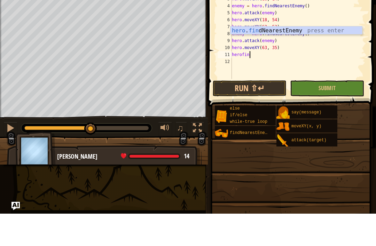
scroll to position [3, 1]
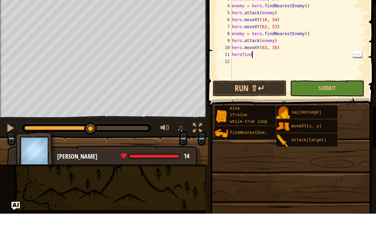
click at [257, 53] on div "# Move to each red X and check if an enemy is there. # If an enemy exists, defe…" at bounding box center [299, 69] width 136 height 111
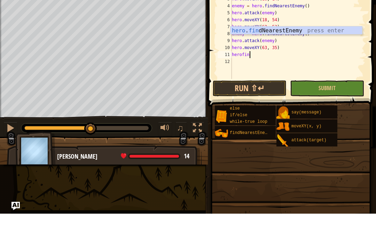
type textarea "herofind"
click at [317, 59] on div "hero . find NearestEnemy press enter" at bounding box center [297, 71] width 132 height 25
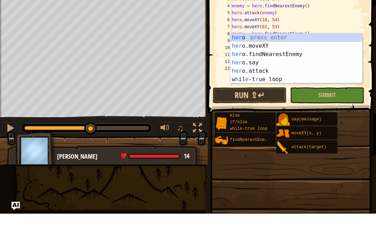
scroll to position [3, 0]
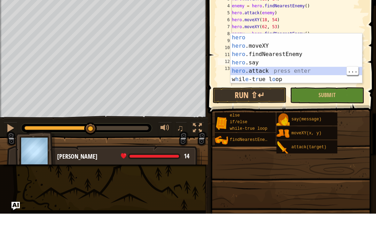
click at [274, 74] on div "hero press enter hero .moveXY press enter hero .findNearestEnemy press enter he…" at bounding box center [297, 99] width 132 height 67
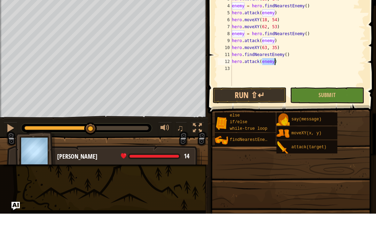
click at [327, 124] on span "Submit" at bounding box center [327, 128] width 17 height 8
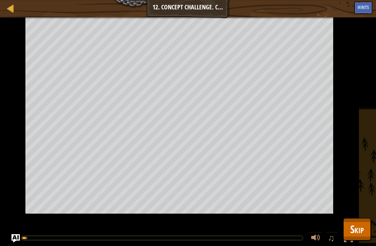
click at [360, 229] on span "Skip" at bounding box center [357, 229] width 14 height 14
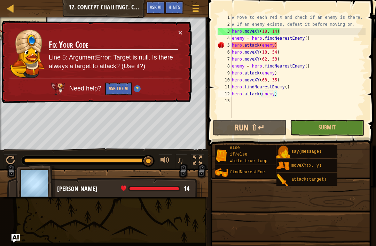
click at [186, 29] on div "× Fix Your Code Line 5: ArgumentError: Target is null. Is there always a target…" at bounding box center [96, 62] width 192 height 83
click at [179, 34] on button "×" at bounding box center [180, 32] width 4 height 7
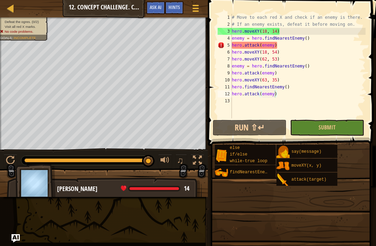
click at [261, 128] on button "Run ⇧↵" at bounding box center [250, 128] width 74 height 16
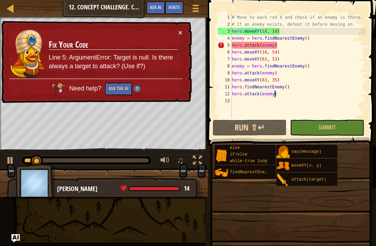
click at [184, 30] on div "× Fix Your Code Line 5: ArgumentError: Target is null. Is there always a target…" at bounding box center [96, 62] width 192 height 83
click at [176, 38] on td "Fix Your Code Line 5: ArgumentError: Target is null. Is there always a target t…" at bounding box center [113, 54] width 130 height 50
click at [179, 30] on button "×" at bounding box center [180, 32] width 4 height 7
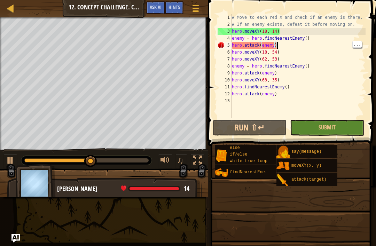
click at [302, 44] on div "# Move to each red X and check if an enemy is there. # If an enemy exists, defe…" at bounding box center [298, 73] width 135 height 118
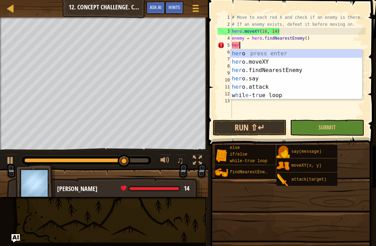
scroll to position [3, 0]
type textarea "h"
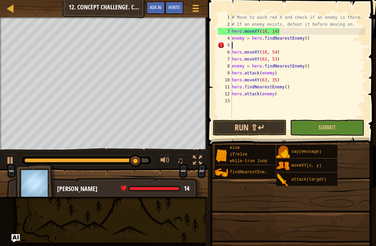
type textarea "enemy = hero.findNearestEnemy()"
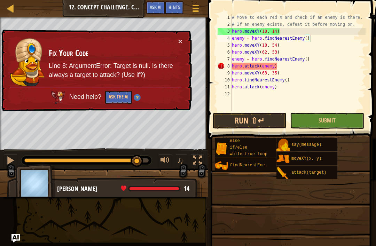
click at [271, 121] on button "Run ⇧↵" at bounding box center [250, 121] width 74 height 16
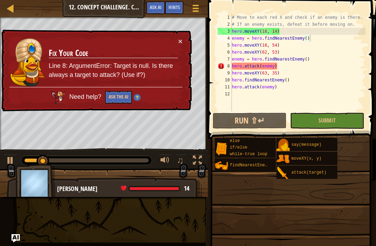
click at [180, 36] on button "×" at bounding box center [180, 39] width 5 height 7
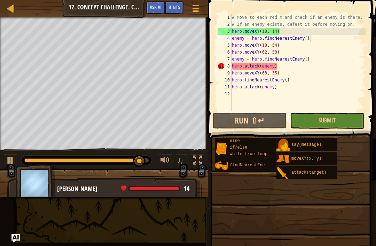
click at [349, 125] on button "Submit" at bounding box center [327, 121] width 74 height 16
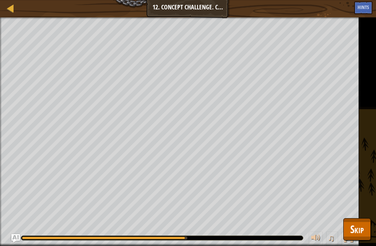
click at [353, 223] on span "Skip" at bounding box center [357, 229] width 14 height 14
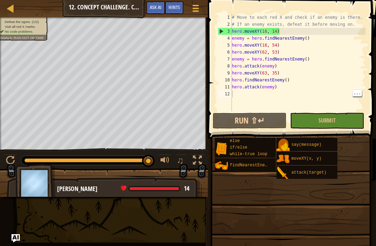
click at [262, 98] on div "# Move to each red X and check if an enemy is there. # If an enemy exists, defe…" at bounding box center [298, 69] width 135 height 111
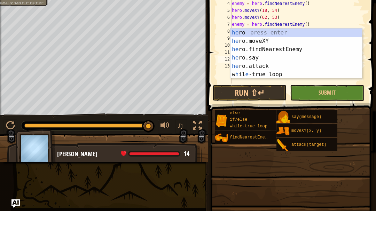
scroll to position [3, 0]
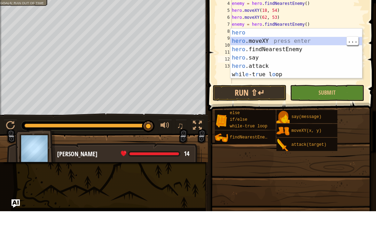
click at [289, 63] on div "hero press enter hero .moveXY press enter hero .findNearestEnemy press enter he…" at bounding box center [297, 96] width 132 height 67
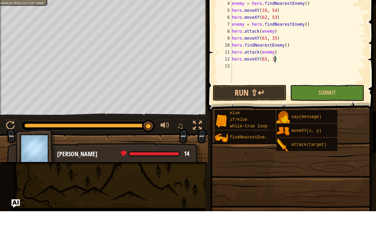
scroll to position [3, 3]
type textarea "hero.moveXY(63, 14)"
click at [271, 120] on button "Run ⇧↵" at bounding box center [250, 128] width 74 height 16
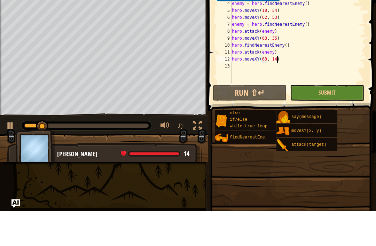
scroll to position [3, 0]
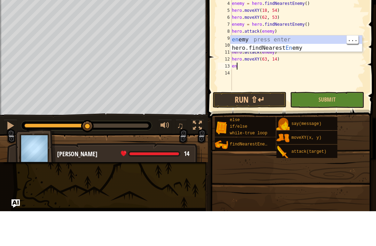
click at [290, 70] on div "en emy press enter hero.findNearest En emy press enter" at bounding box center [297, 86] width 132 height 33
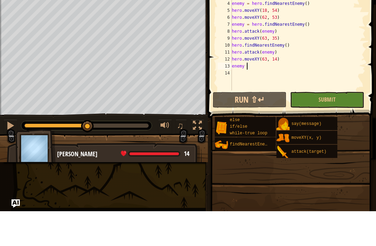
type textarea "enemy"
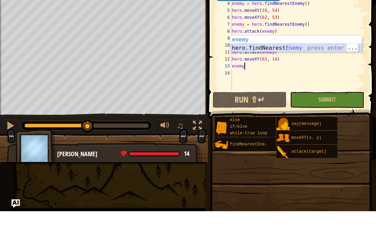
click at [294, 70] on div "enemy press enter hero.findNearest Enemy press enter" at bounding box center [297, 86] width 132 height 33
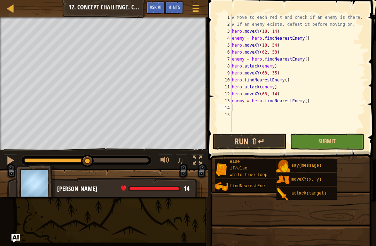
click at [261, 141] on button "Run ⇧↵" at bounding box center [250, 142] width 74 height 16
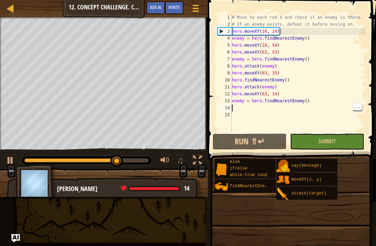
click at [253, 111] on div "# Move to each red X and check if an enemy is there. # If an enemy exists, defe…" at bounding box center [298, 80] width 135 height 132
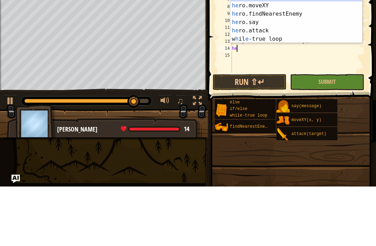
scroll to position [3, 0]
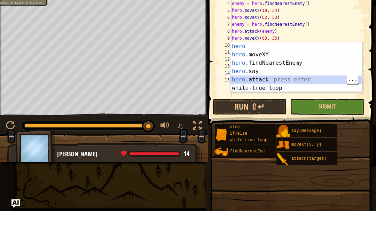
click at [291, 77] on div "hero press enter hero .moveXY press enter hero .findNearestEnemy press enter he…" at bounding box center [297, 110] width 132 height 67
type textarea "hero.attack(enemy)"
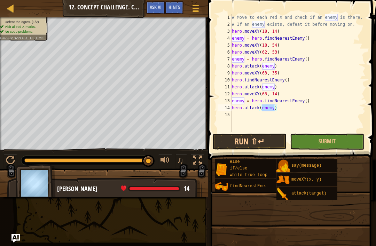
click at [322, 140] on span "Submit" at bounding box center [327, 142] width 17 height 8
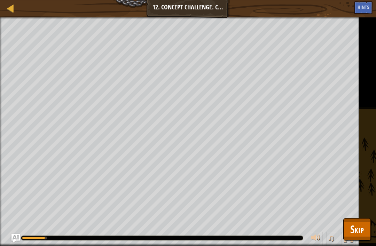
click at [355, 230] on span "Skip" at bounding box center [357, 229] width 14 height 14
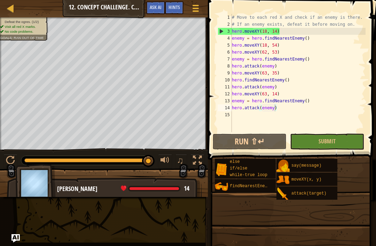
click at [271, 139] on button "Run ⇧↵" at bounding box center [250, 142] width 74 height 16
click at [266, 116] on div "# Move to each red X and check if an enemy is there. # If an enemy exists, defe…" at bounding box center [298, 80] width 135 height 132
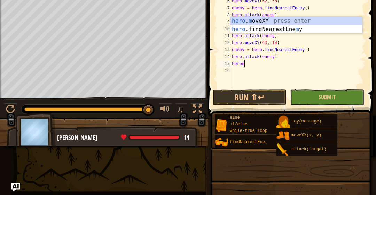
scroll to position [3, 1]
click at [302, 68] on div "hero . m oveXY press enter hero .findNearestEne m y press enter" at bounding box center [297, 84] width 132 height 33
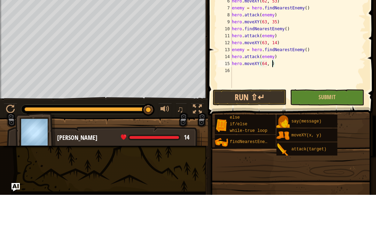
scroll to position [3, 3]
type textarea "hero.moveXY(64, 17)"
click at [341, 141] on button "Submit" at bounding box center [327, 149] width 74 height 16
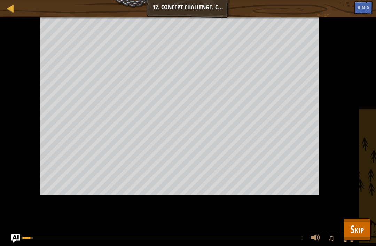
click at [357, 233] on span "Skip" at bounding box center [357, 229] width 14 height 14
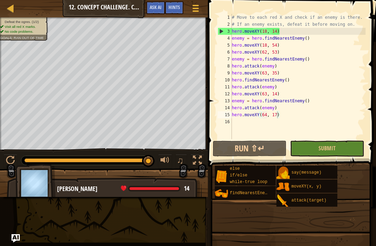
click at [276, 149] on button "Run ⇧↵" at bounding box center [250, 149] width 74 height 16
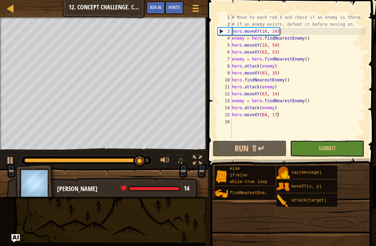
click at [155, 7] on span "Ask AI" at bounding box center [156, 7] width 12 height 7
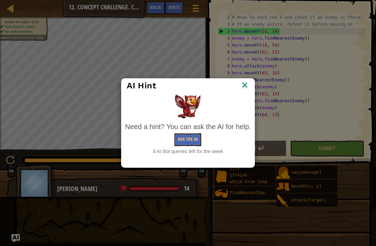
click at [193, 136] on button "Ask the AI" at bounding box center [188, 139] width 27 height 13
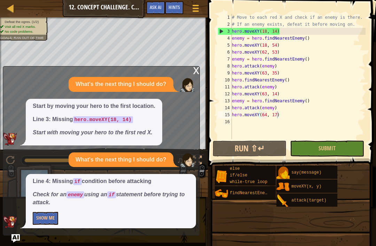
click at [45, 217] on button "Show Me" at bounding box center [45, 218] width 25 height 13
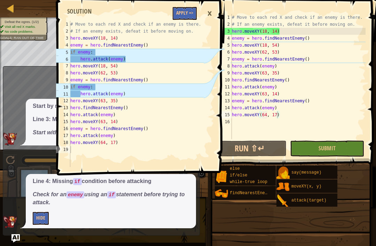
click at [183, 8] on button "Apply =>" at bounding box center [185, 13] width 24 height 13
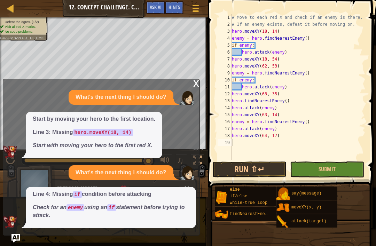
click at [318, 168] on button "Submit" at bounding box center [327, 170] width 74 height 16
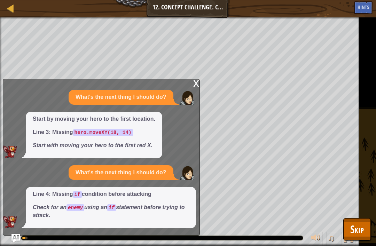
click at [357, 235] on span "Skip" at bounding box center [357, 229] width 14 height 14
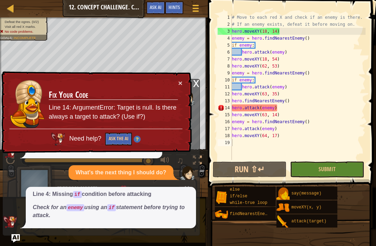
click at [119, 137] on button "Ask the AI" at bounding box center [118, 139] width 27 height 13
click at [115, 139] on button "Ask the AI" at bounding box center [118, 139] width 27 height 13
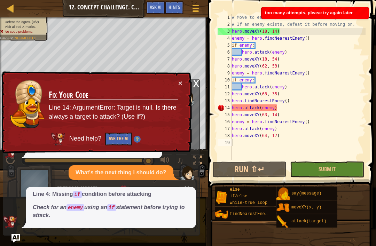
click at [117, 134] on button "Ask the AI" at bounding box center [118, 139] width 27 height 13
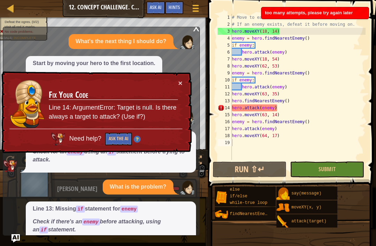
click at [179, 86] on button "×" at bounding box center [181, 83] width 5 height 7
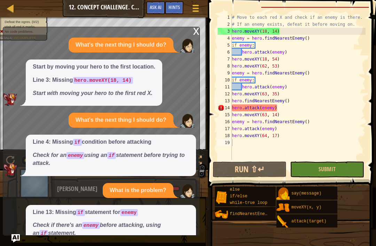
scroll to position [27, 0]
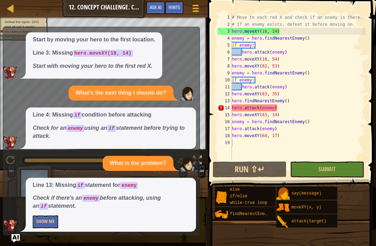
click at [42, 219] on button "Show Me" at bounding box center [45, 222] width 25 height 13
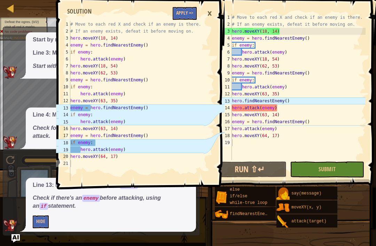
click at [182, 16] on button "Apply =>" at bounding box center [185, 13] width 24 height 13
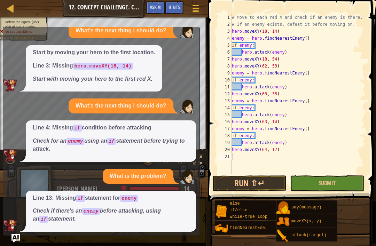
click at [330, 182] on span "Submit" at bounding box center [327, 183] width 17 height 8
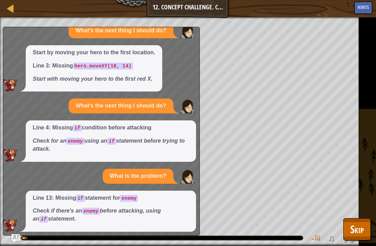
click at [361, 234] on span "Skip" at bounding box center [357, 229] width 14 height 14
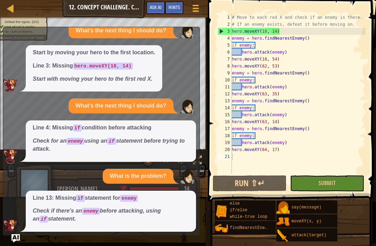
click at [159, 8] on span "Ask AI" at bounding box center [156, 7] width 12 height 7
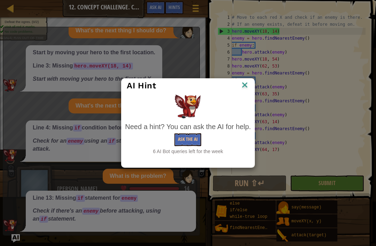
click at [192, 142] on button "Ask the AI" at bounding box center [188, 139] width 27 height 13
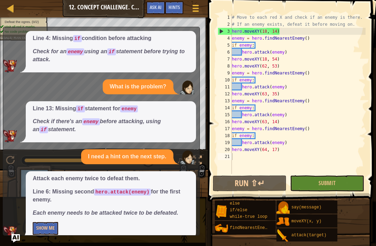
scroll to position [109, 0]
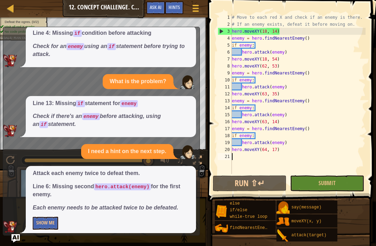
click at [43, 210] on div "Attack each enemy twice to defeat them. Line 6: Missing second hero.attack(enem…" at bounding box center [111, 199] width 170 height 67
click at [40, 217] on button "Show Me" at bounding box center [45, 223] width 25 height 13
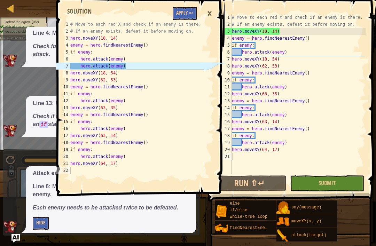
click at [181, 12] on button "Apply =>" at bounding box center [185, 13] width 24 height 13
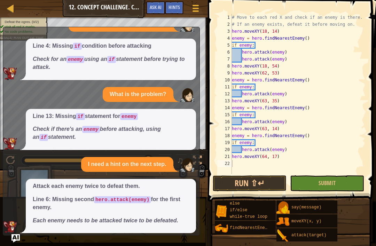
click at [322, 187] on button "Submit" at bounding box center [327, 184] width 74 height 16
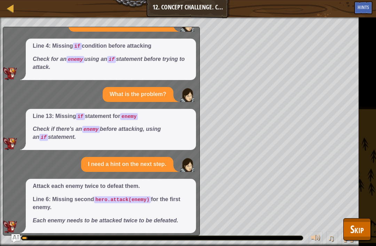
click at [355, 228] on span "Skip" at bounding box center [357, 229] width 14 height 14
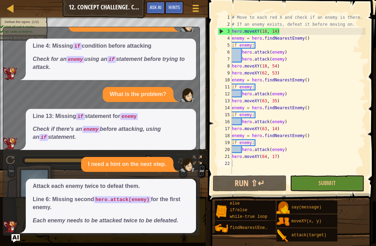
click at [154, 5] on span "Ask AI" at bounding box center [156, 7] width 12 height 7
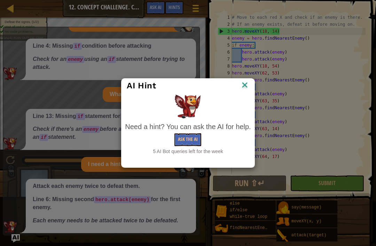
click at [194, 133] on button "Ask the AI" at bounding box center [188, 139] width 27 height 13
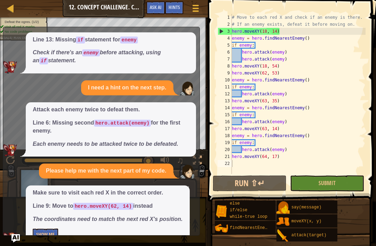
scroll to position [183, 0]
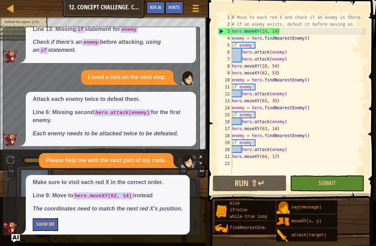
click at [39, 218] on button "Show Me" at bounding box center [45, 224] width 25 height 13
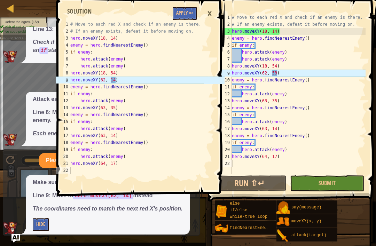
click at [190, 11] on button "Apply =>" at bounding box center [185, 13] width 24 height 13
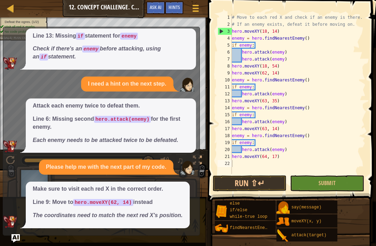
scroll to position [170, 0]
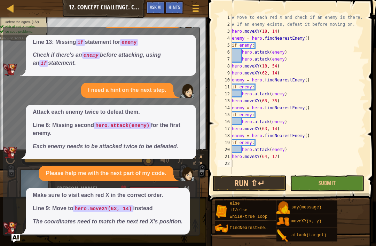
click at [310, 184] on button "Submit" at bounding box center [327, 184] width 74 height 16
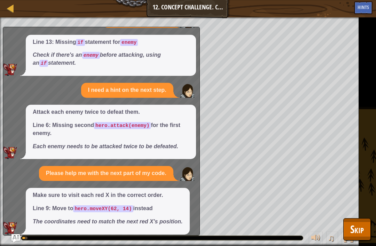
click at [357, 240] on button "Skip" at bounding box center [357, 229] width 28 height 22
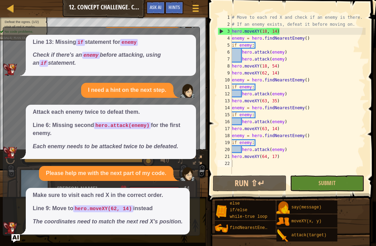
click at [155, 2] on button "Ask AI" at bounding box center [155, 7] width 19 height 13
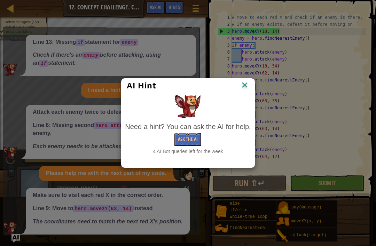
click at [194, 135] on button "Ask the AI" at bounding box center [188, 139] width 27 height 13
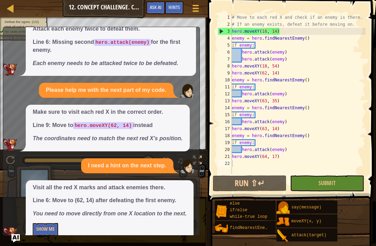
scroll to position [257, 0]
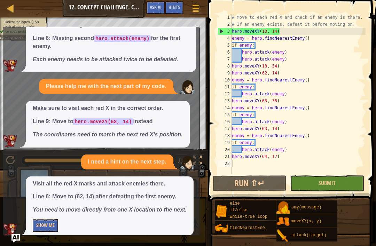
click at [54, 219] on button "Show Me" at bounding box center [45, 225] width 25 height 13
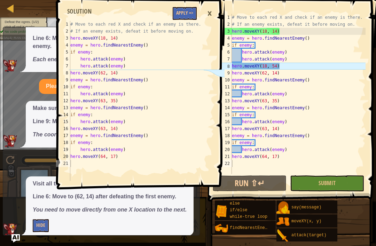
click at [186, 15] on button "Apply =>" at bounding box center [185, 13] width 24 height 13
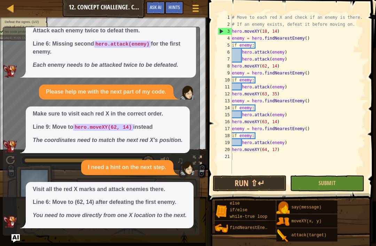
scroll to position [245, 0]
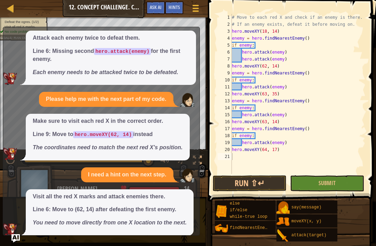
click at [317, 184] on button "Submit" at bounding box center [327, 184] width 74 height 16
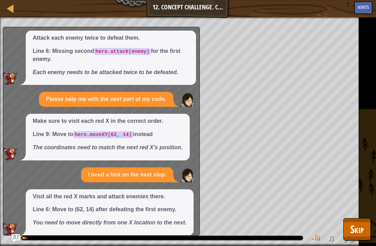
click at [358, 234] on span "Skip" at bounding box center [357, 229] width 14 height 14
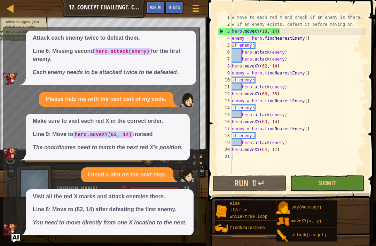
click at [156, 6] on span "Ask AI" at bounding box center [156, 7] width 12 height 7
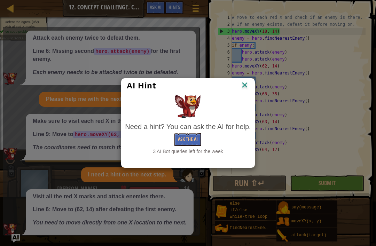
click at [193, 139] on button "Ask the AI" at bounding box center [188, 139] width 27 height 13
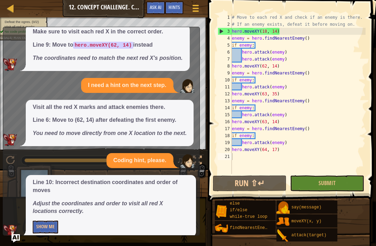
scroll to position [334, 0]
click at [50, 221] on button "Show Me" at bounding box center [45, 227] width 25 height 13
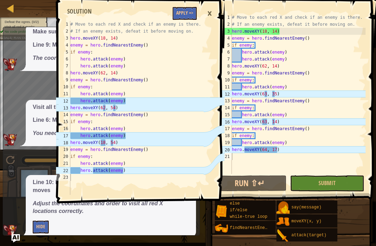
click at [184, 7] on button "Apply =>" at bounding box center [185, 13] width 24 height 13
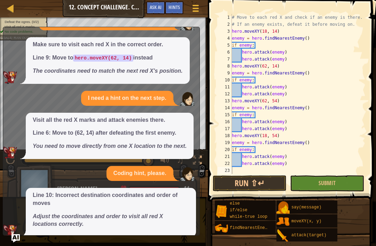
click at [269, 180] on button "Run ⇧↵" at bounding box center [250, 184] width 74 height 16
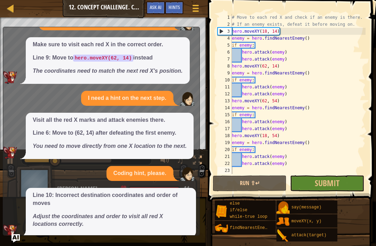
click at [267, 185] on button "Run ⇧↵" at bounding box center [250, 184] width 74 height 16
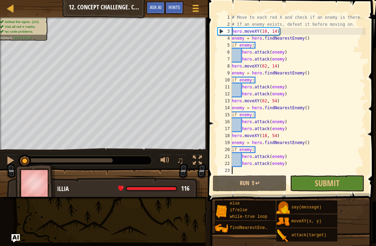
click at [346, 180] on button "Submit" at bounding box center [327, 184] width 74 height 16
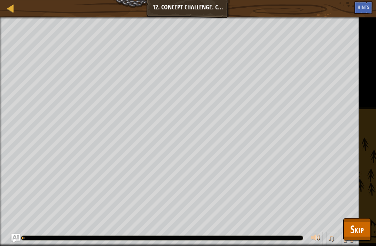
click at [364, 226] on button "Skip" at bounding box center [357, 229] width 28 height 22
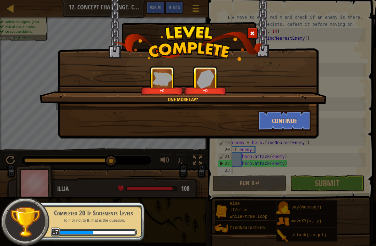
click at [296, 121] on button "Continue" at bounding box center [285, 120] width 54 height 21
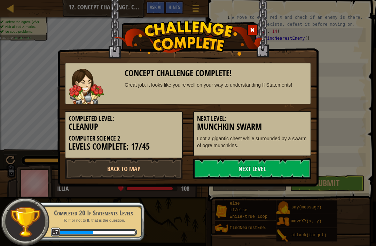
click at [232, 164] on link "Next Level" at bounding box center [252, 169] width 118 height 21
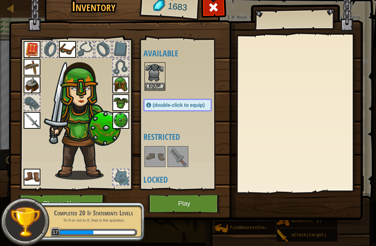
click at [187, 207] on button "Play" at bounding box center [184, 203] width 73 height 19
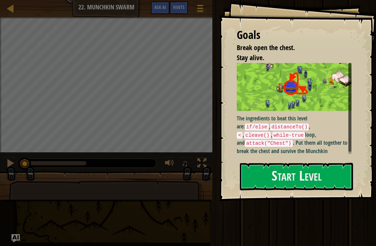
click at [289, 178] on button "Start Level" at bounding box center [296, 177] width 113 height 28
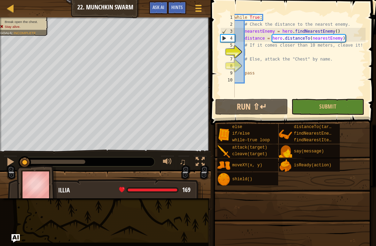
click at [13, 10] on div at bounding box center [10, 8] width 9 height 9
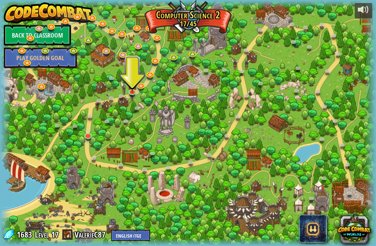
click at [142, 91] on div at bounding box center [141, 89] width 6 height 5
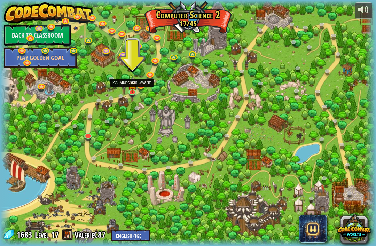
click at [132, 92] on img at bounding box center [132, 85] width 9 height 16
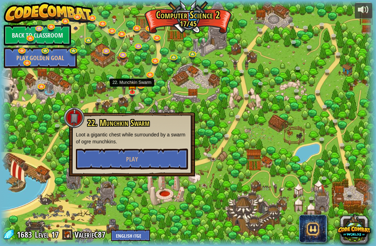
click at [47, 33] on link "Back to Classroom" at bounding box center [37, 35] width 67 height 21
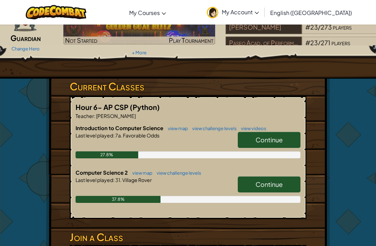
scroll to position [64, 0]
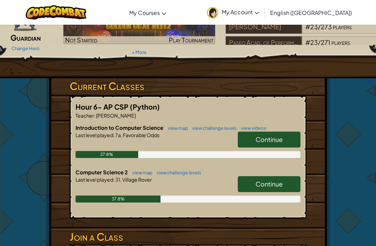
click at [288, 184] on link "Continue" at bounding box center [269, 184] width 63 height 16
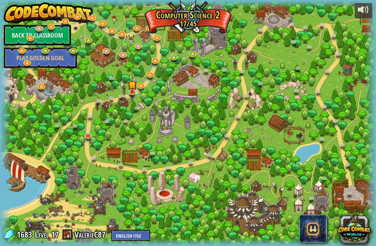
click at [49, 240] on div "Level 17" at bounding box center [46, 234] width 25 height 11
click at [58, 40] on link "Back to Classroom" at bounding box center [37, 35] width 67 height 21
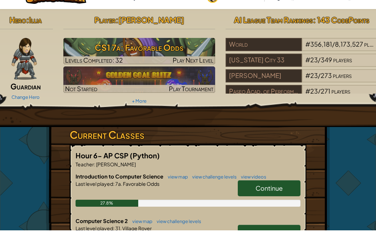
scroll to position [16, 0]
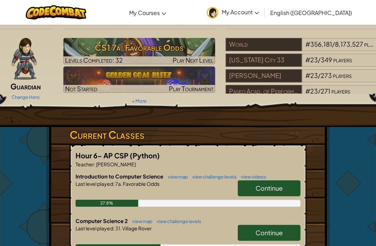
click at [259, 13] on icon at bounding box center [257, 13] width 5 height 2
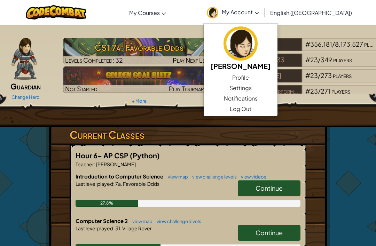
click at [332, 134] on div "Hero : Illia Guardian Change Hero Player : [PERSON_NAME] CS1 7a: Favorable Odds…" at bounding box center [188, 189] width 338 height 360
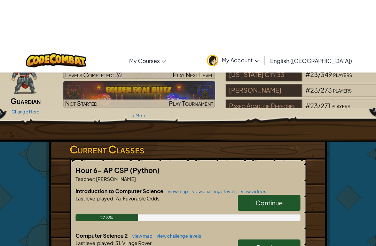
scroll to position [0, 0]
